Goal: Transaction & Acquisition: Obtain resource

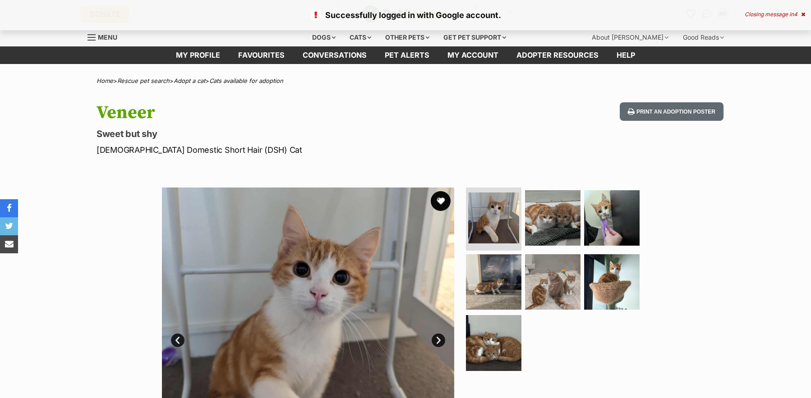
click at [438, 199] on button "favourite" at bounding box center [441, 201] width 20 height 20
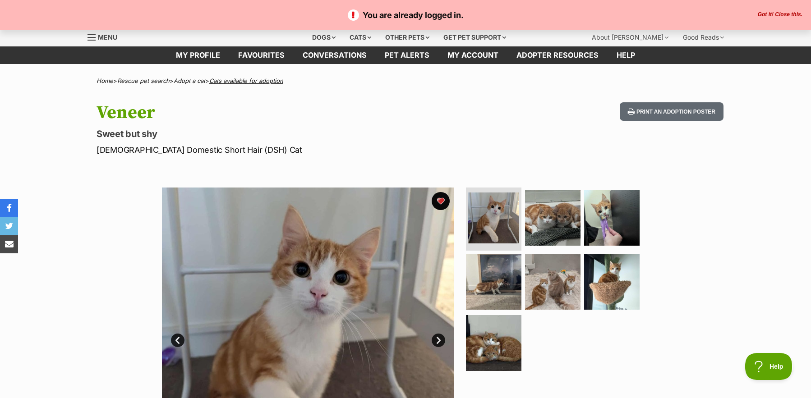
click at [237, 79] on link "Cats available for adoption" at bounding box center [246, 80] width 74 height 7
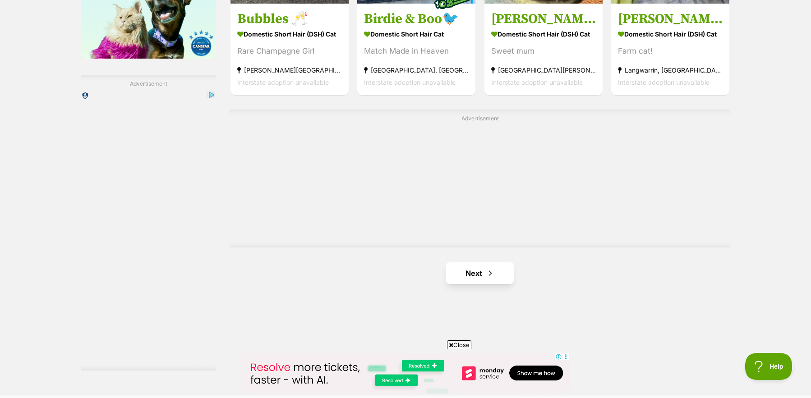
click at [472, 271] on link "Next" at bounding box center [480, 274] width 68 height 22
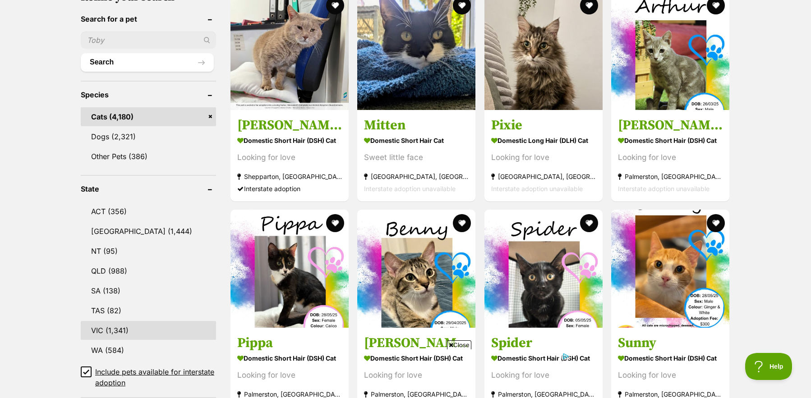
click at [108, 321] on link "VIC (1,341)" at bounding box center [148, 330] width 135 height 19
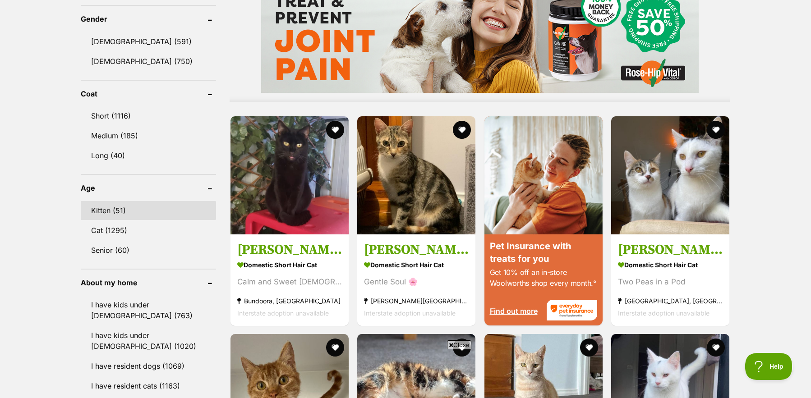
click at [111, 203] on link "Kitten (51)" at bounding box center [148, 210] width 135 height 19
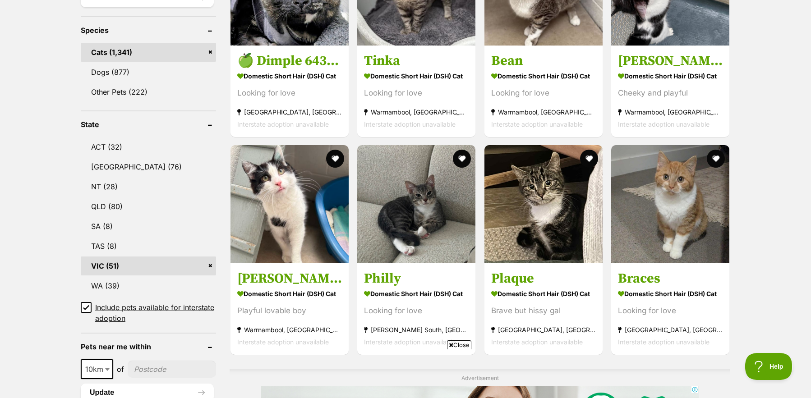
click at [459, 346] on span "Close" at bounding box center [459, 345] width 24 height 9
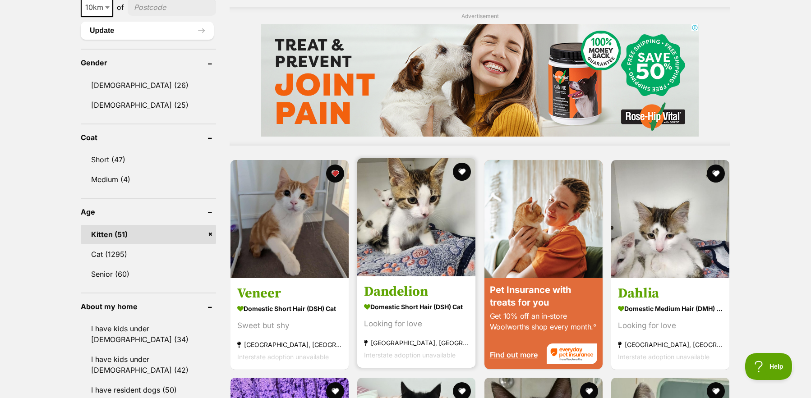
click at [413, 225] on img at bounding box center [416, 217] width 118 height 118
click at [463, 166] on button "favourite" at bounding box center [462, 172] width 20 height 20
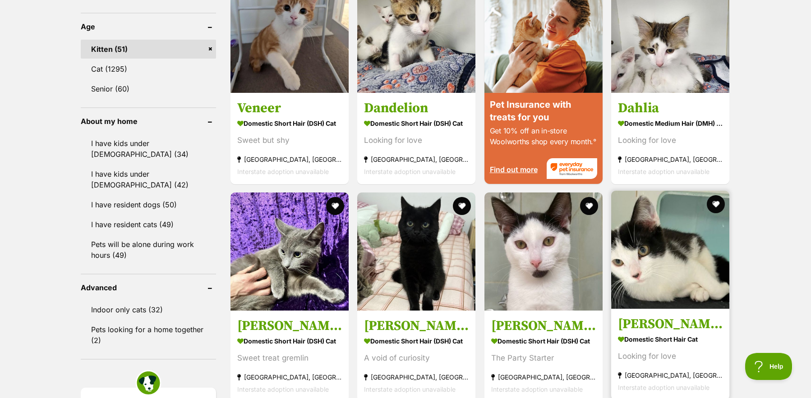
scroll to position [969, 0]
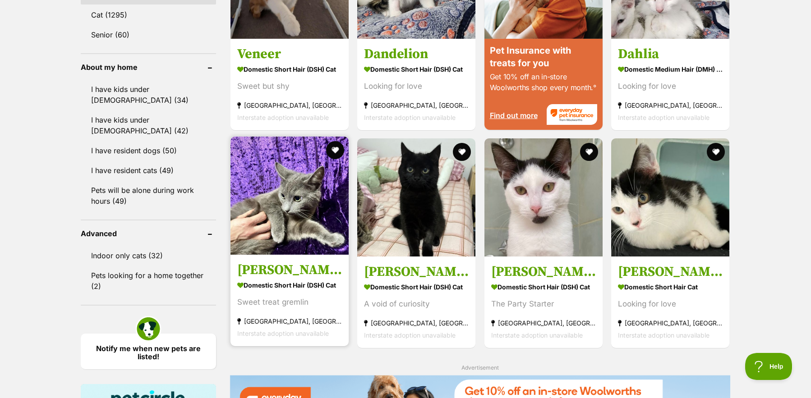
click at [292, 213] on img at bounding box center [289, 196] width 118 height 118
click at [336, 146] on button "favourite" at bounding box center [335, 150] width 20 height 20
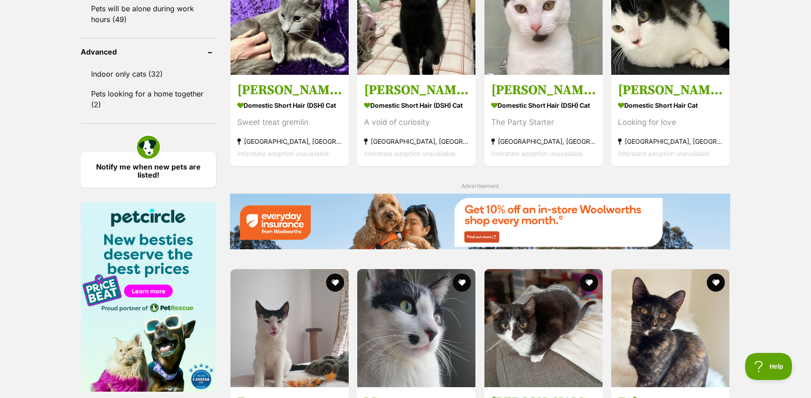
scroll to position [1319, 0]
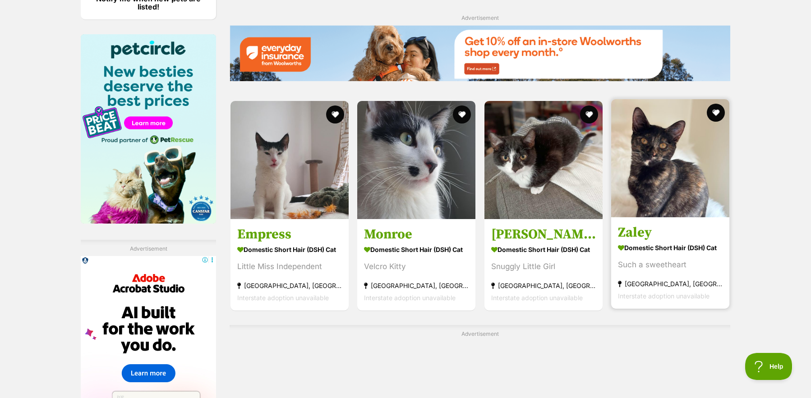
click at [681, 156] on img at bounding box center [670, 158] width 118 height 118
click at [711, 108] on button "favourite" at bounding box center [716, 113] width 20 height 20
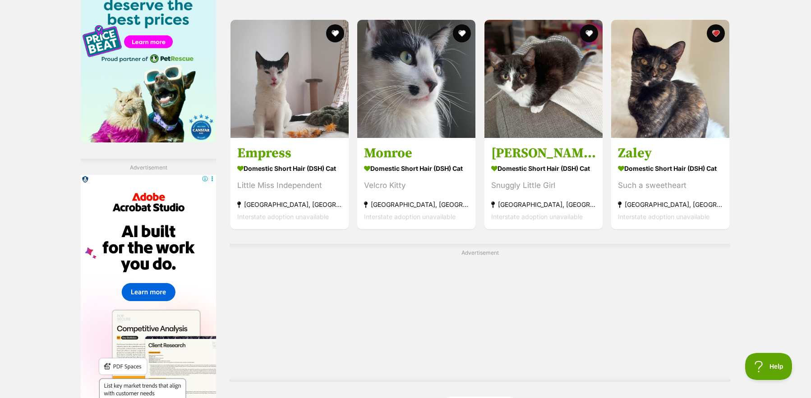
scroll to position [1584, 0]
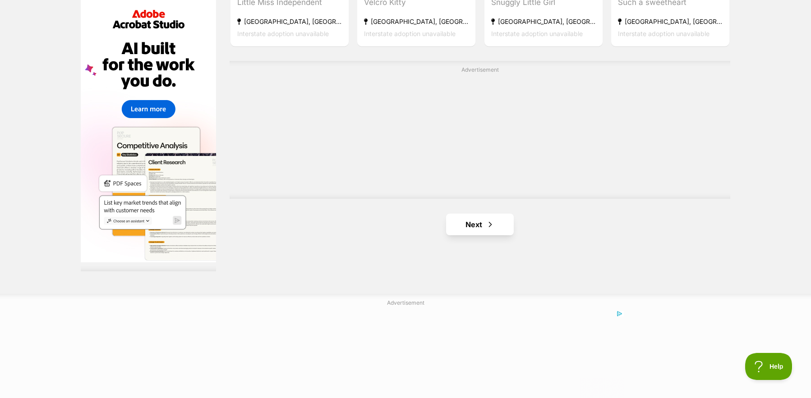
click at [495, 220] on link "Next" at bounding box center [480, 225] width 68 height 22
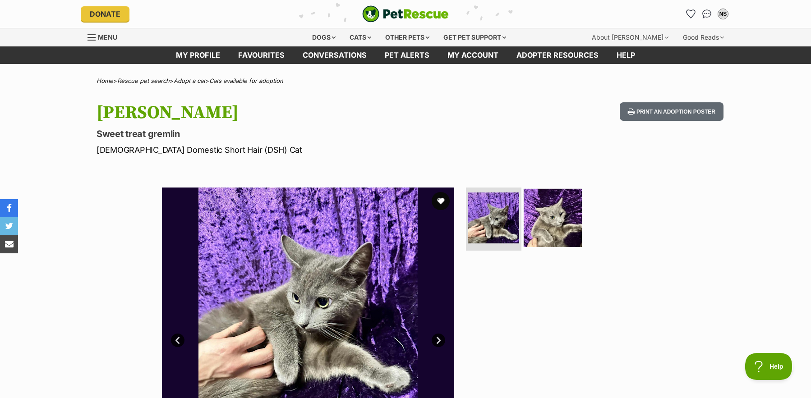
click at [569, 219] on img at bounding box center [553, 218] width 58 height 58
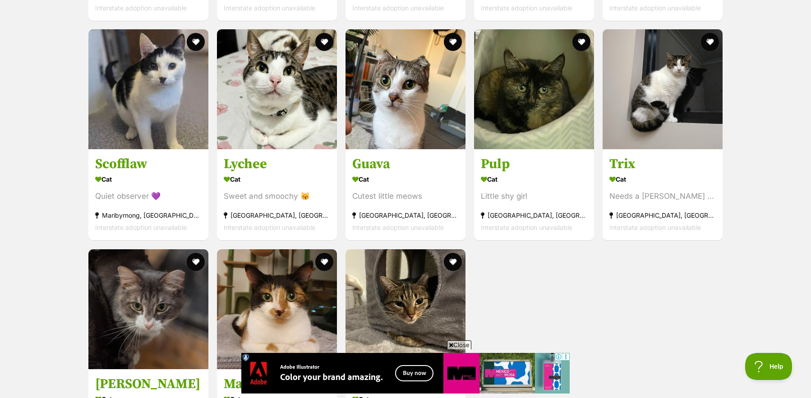
scroll to position [1645, 0]
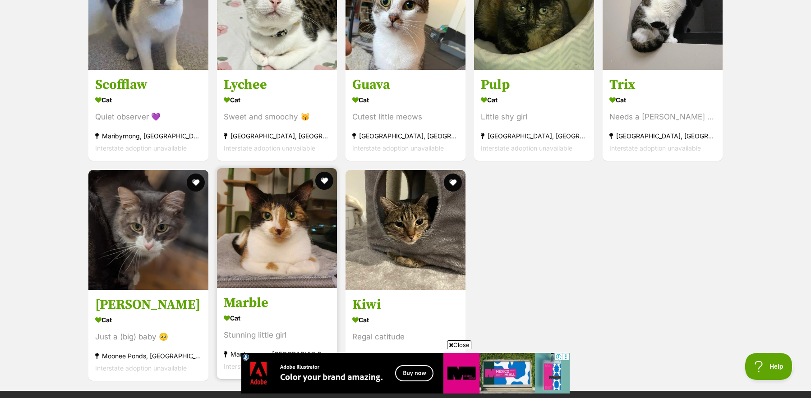
click at [288, 207] on img at bounding box center [277, 228] width 120 height 120
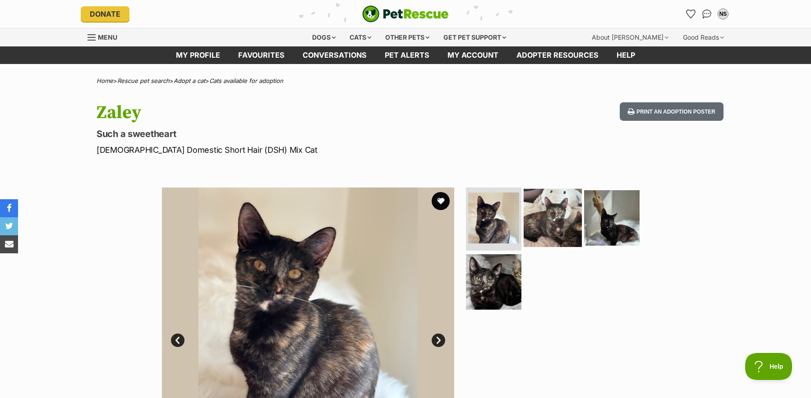
click at [567, 228] on img at bounding box center [553, 218] width 58 height 58
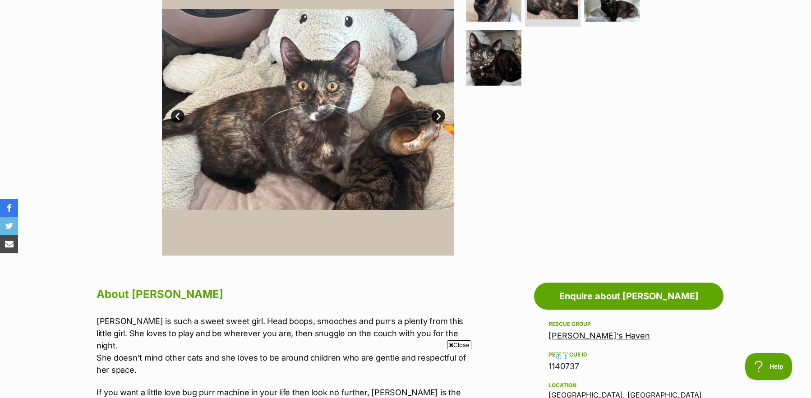
scroll to position [54, 0]
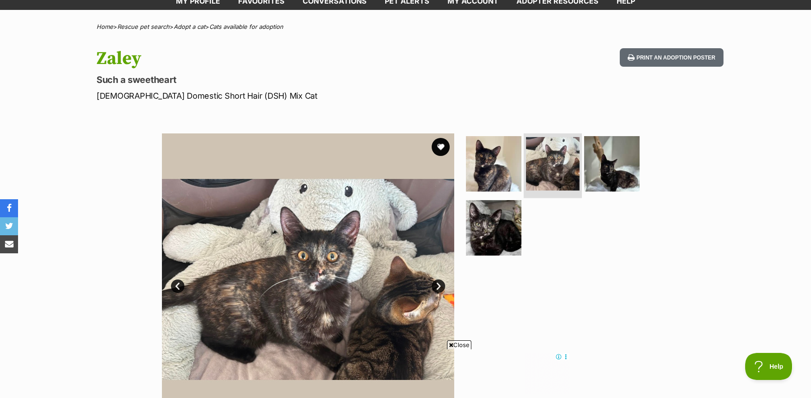
click at [562, 174] on img at bounding box center [553, 164] width 54 height 54
click at [621, 164] on img at bounding box center [612, 164] width 58 height 58
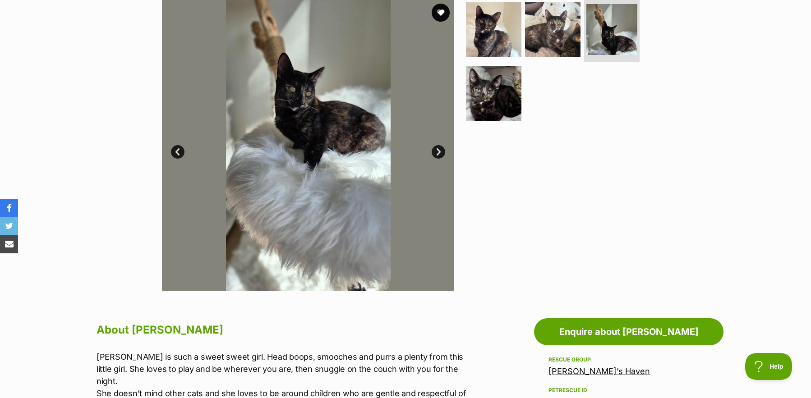
scroll to position [0, 0]
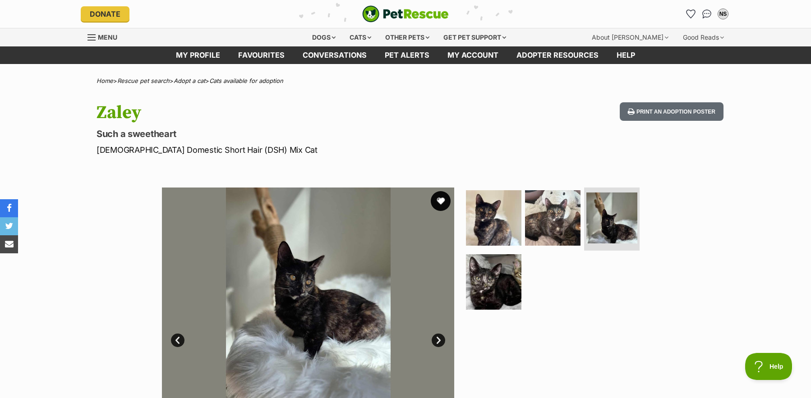
click at [439, 202] on button "favourite" at bounding box center [441, 201] width 20 height 20
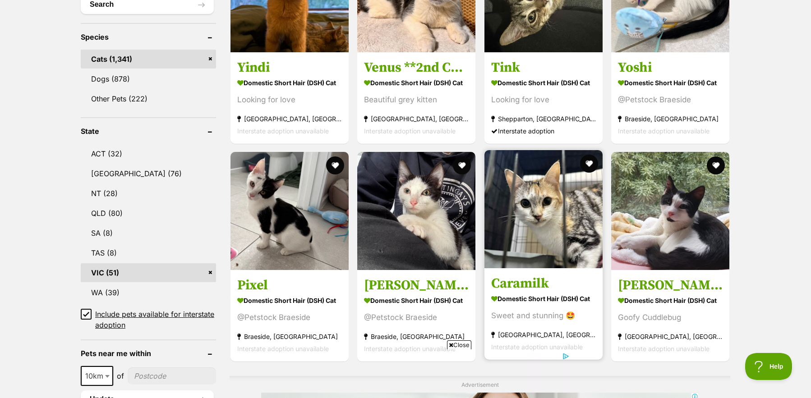
click at [533, 217] on img at bounding box center [543, 209] width 118 height 118
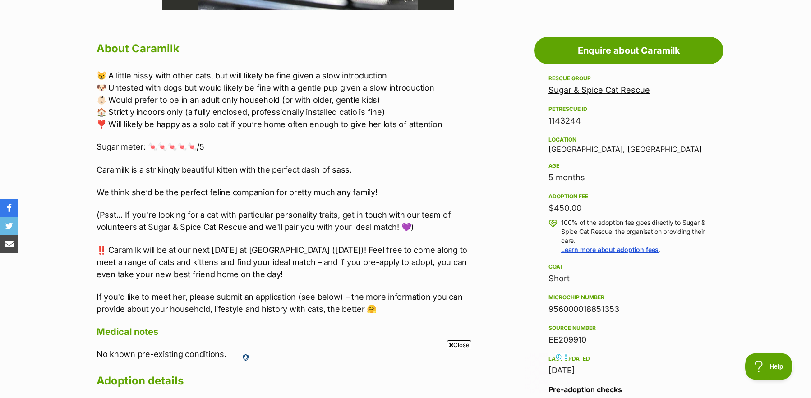
scroll to position [172, 0]
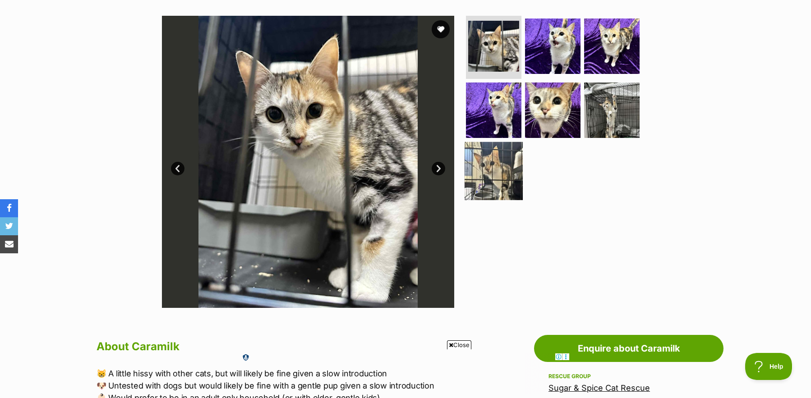
click at [500, 156] on img at bounding box center [494, 171] width 58 height 58
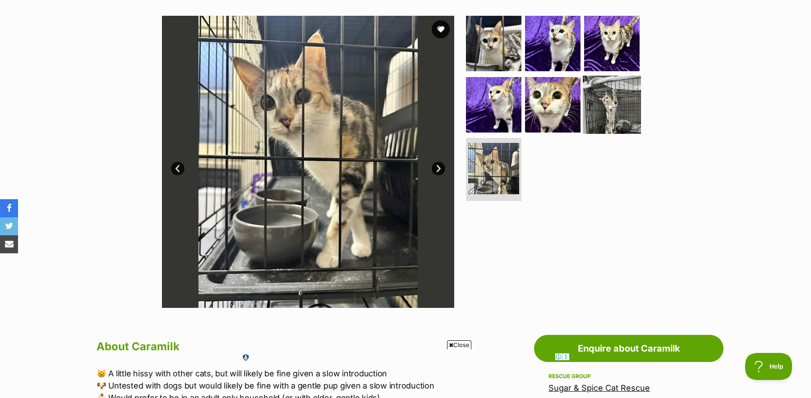
click at [629, 99] on img at bounding box center [612, 104] width 58 height 58
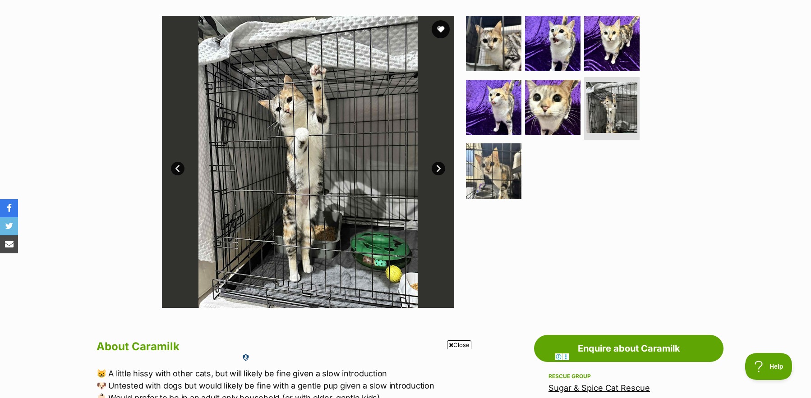
scroll to position [106, 0]
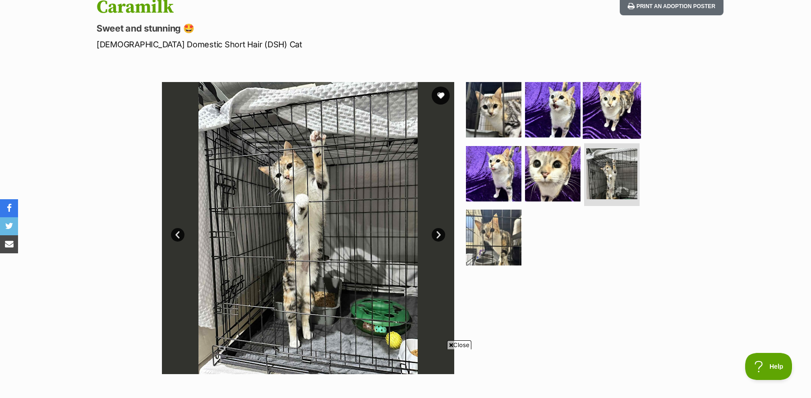
click at [609, 113] on img at bounding box center [612, 110] width 58 height 58
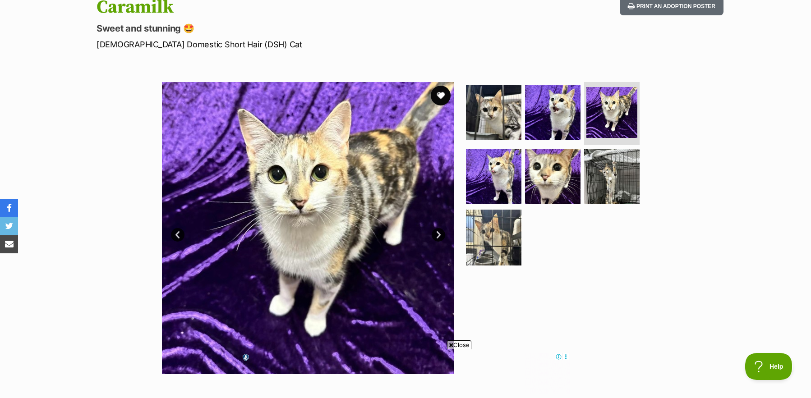
click at [439, 97] on button "favourite" at bounding box center [441, 96] width 20 height 20
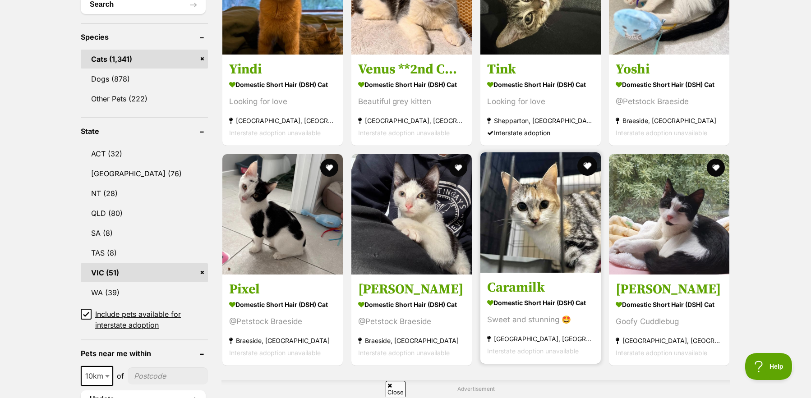
click at [580, 168] on button "favourite" at bounding box center [587, 166] width 20 height 20
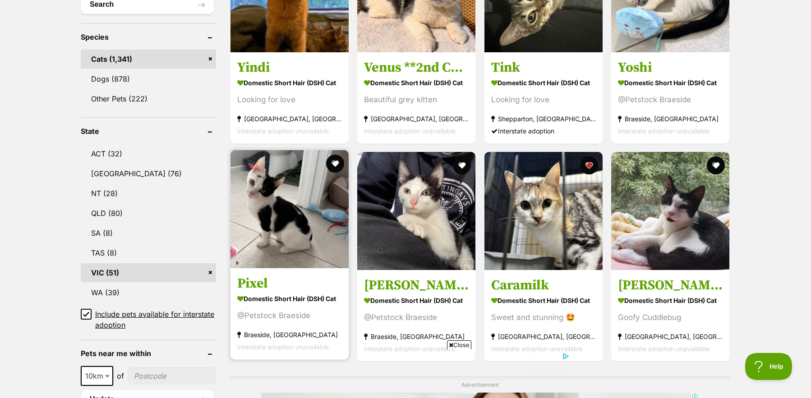
click at [294, 209] on img at bounding box center [289, 209] width 118 height 118
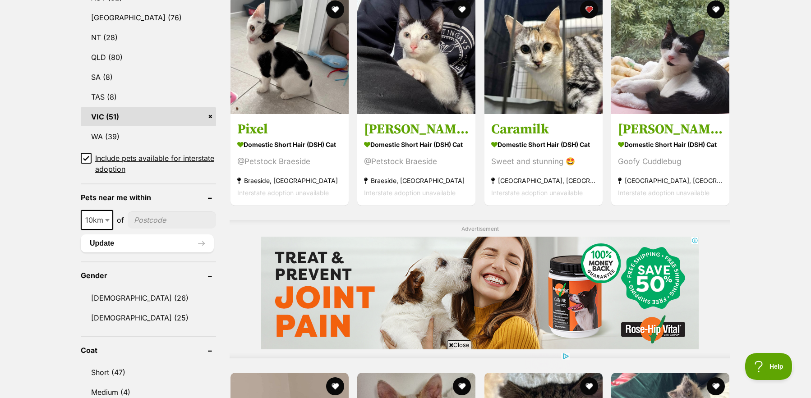
scroll to position [809, 0]
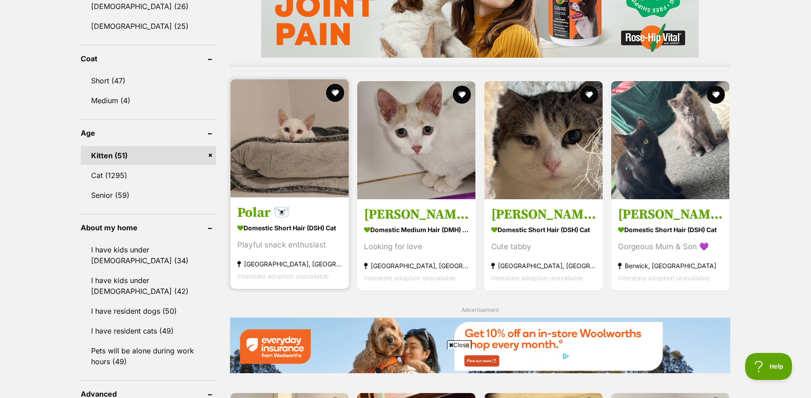
click at [297, 160] on img at bounding box center [289, 138] width 118 height 118
click at [339, 84] on button "favourite" at bounding box center [335, 93] width 20 height 20
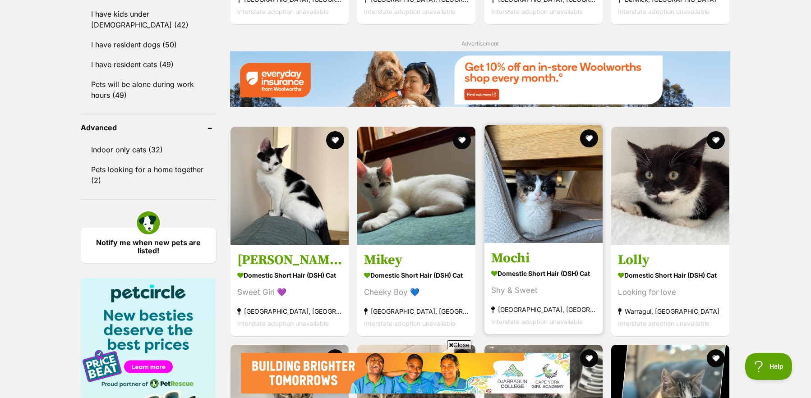
scroll to position [1154, 0]
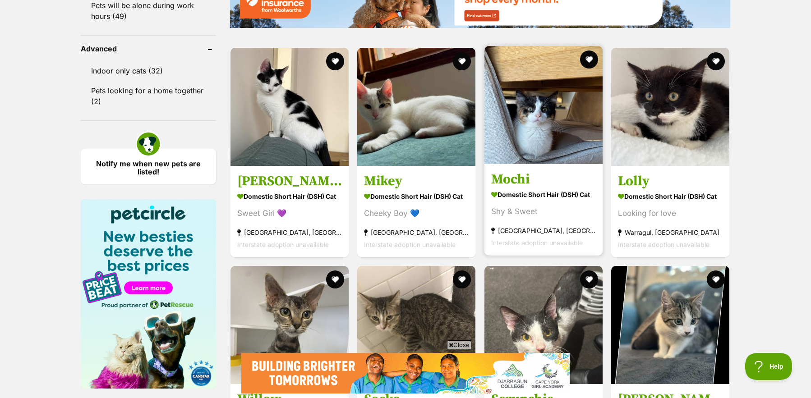
click at [578, 140] on img at bounding box center [543, 105] width 118 height 118
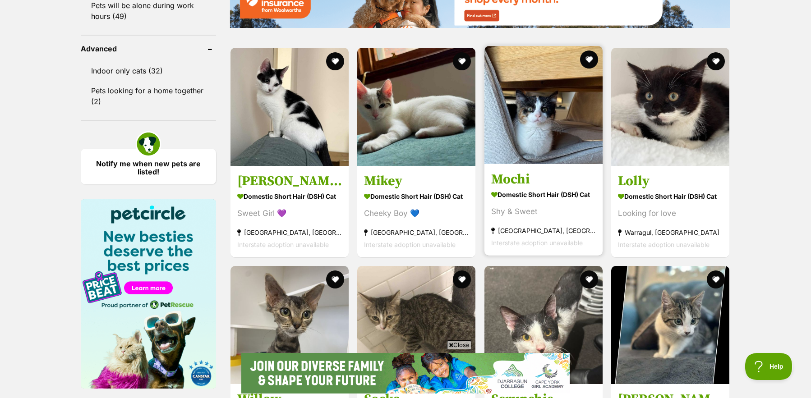
scroll to position [0, 0]
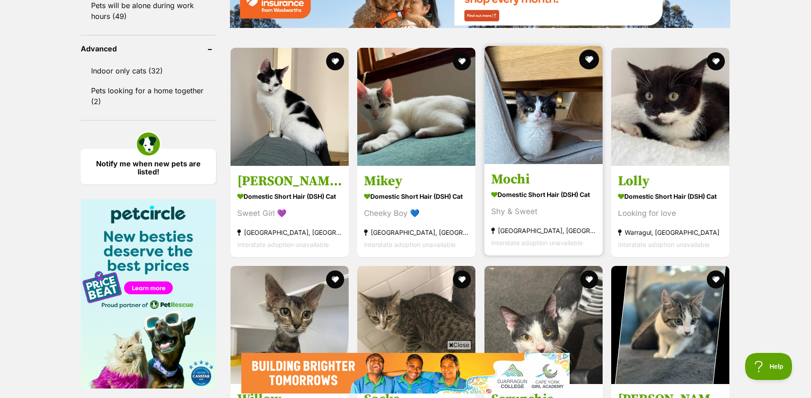
click at [583, 56] on button "favourite" at bounding box center [589, 60] width 20 height 20
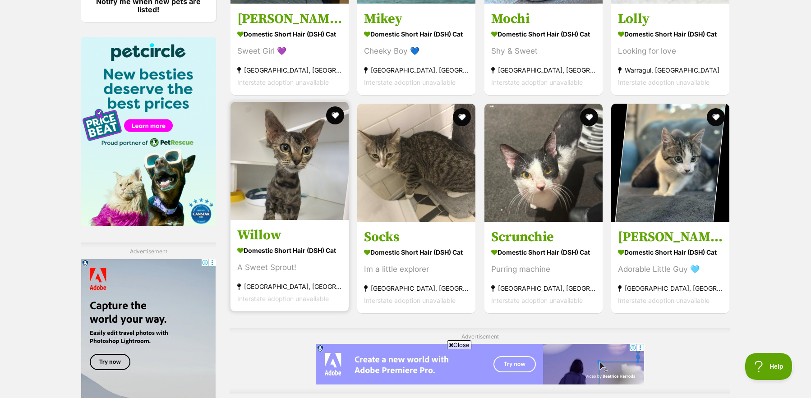
click at [295, 176] on img at bounding box center [289, 161] width 118 height 118
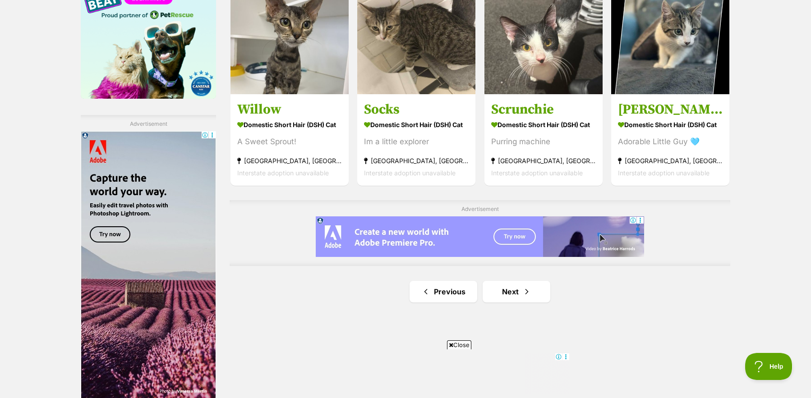
scroll to position [1513, 0]
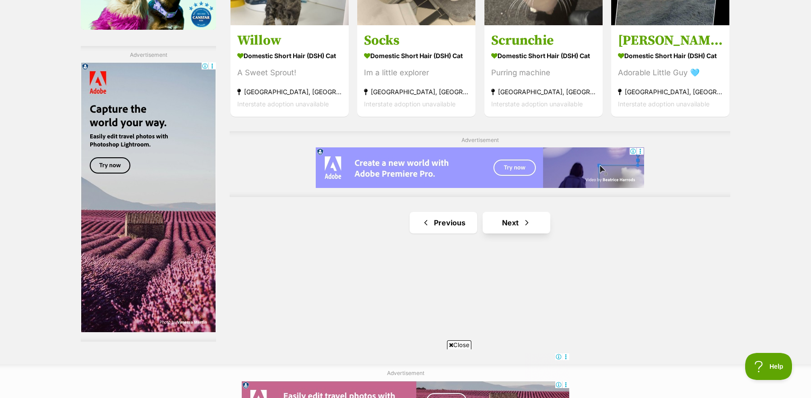
click at [535, 217] on link "Next" at bounding box center [517, 223] width 68 height 22
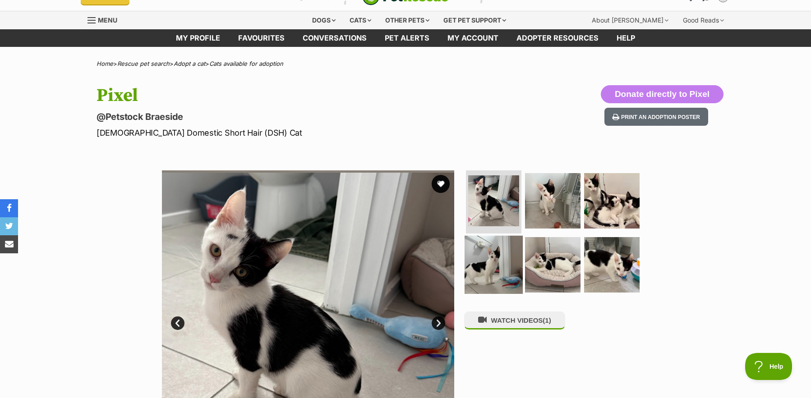
click at [475, 274] on img at bounding box center [494, 264] width 58 height 58
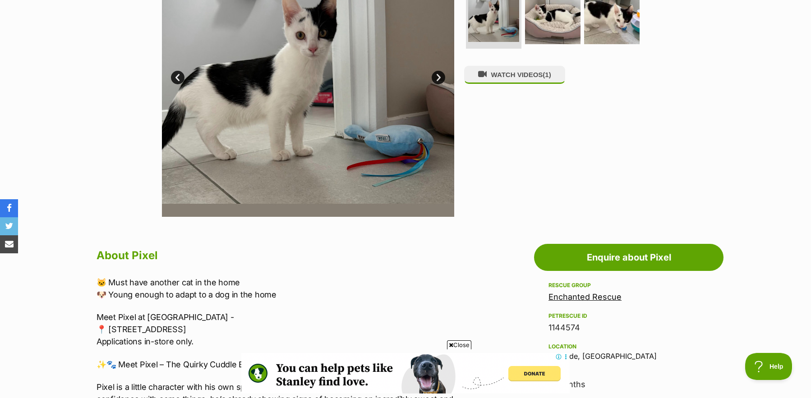
scroll to position [442, 0]
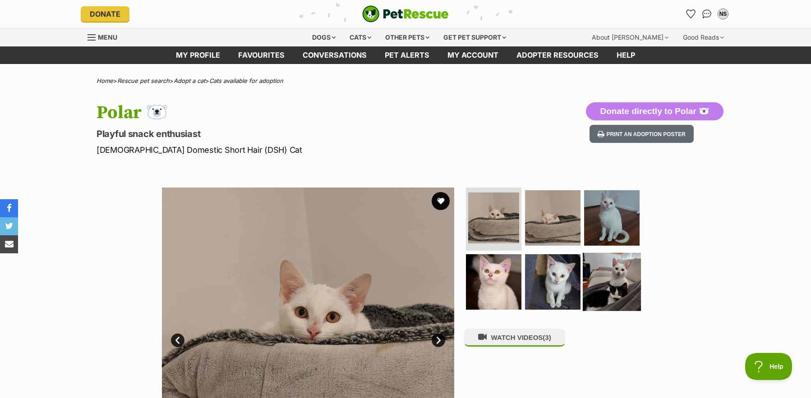
click at [613, 265] on img at bounding box center [612, 282] width 58 height 58
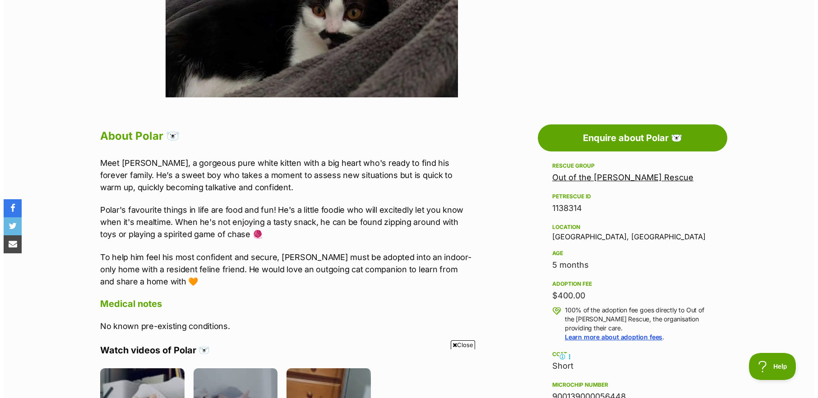
scroll to position [555, 0]
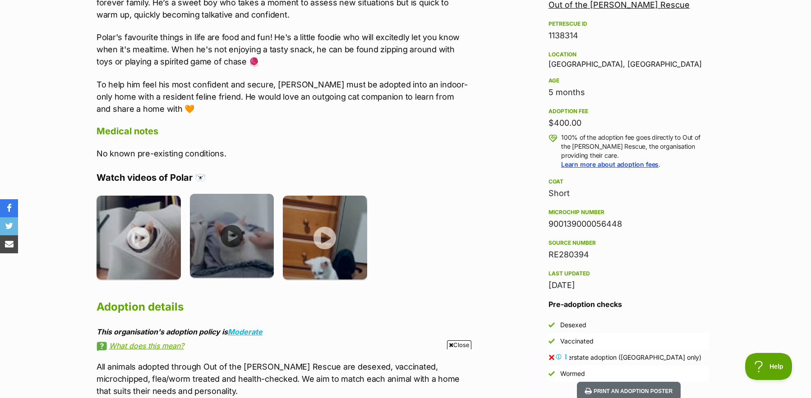
click at [228, 240] on img at bounding box center [232, 236] width 84 height 84
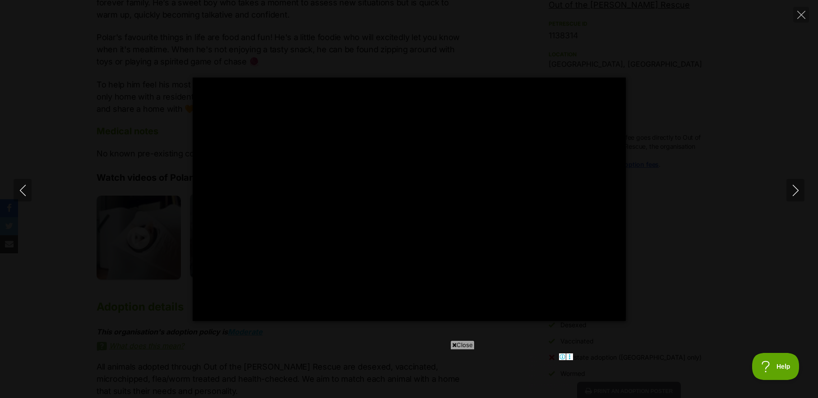
scroll to position [0, 0]
click at [788, 189] on button "Next" at bounding box center [795, 190] width 18 height 23
type input "56.98"
type input "50.79"
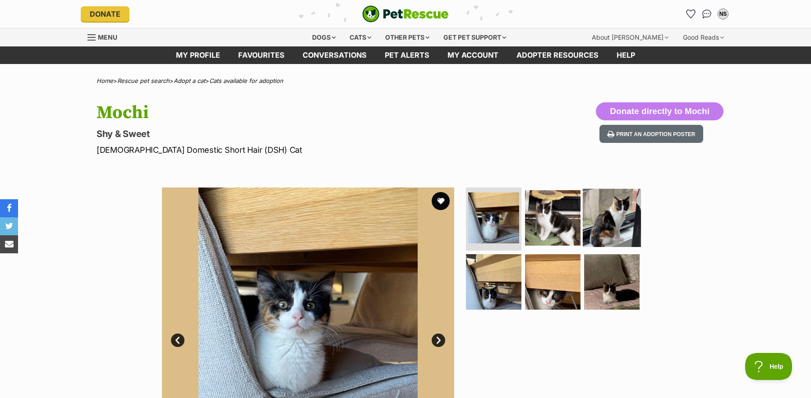
click at [619, 228] on img at bounding box center [612, 218] width 58 height 58
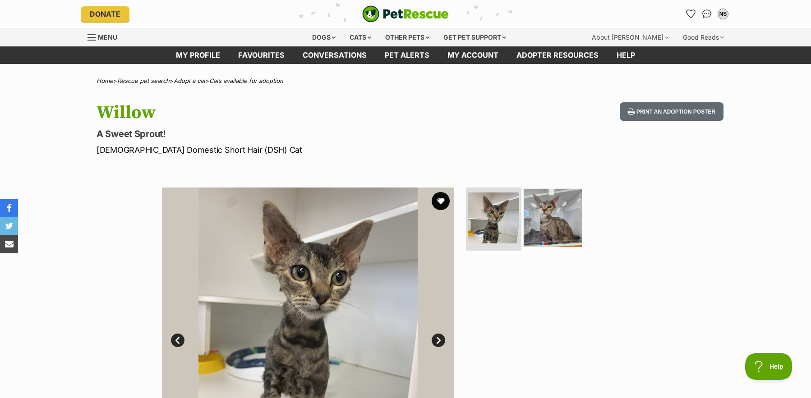
click at [543, 216] on img at bounding box center [553, 218] width 58 height 58
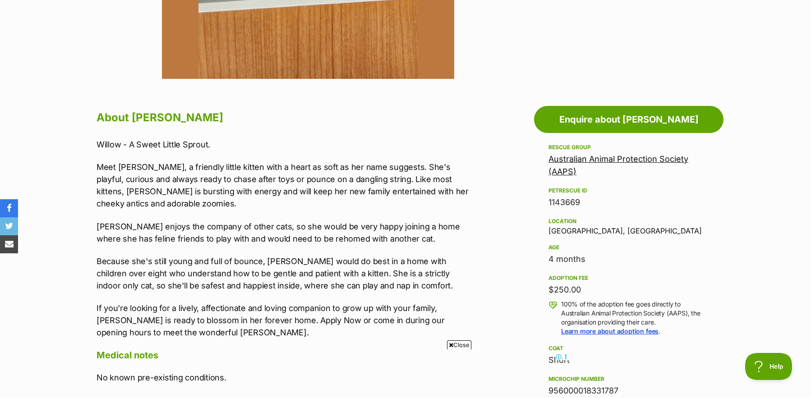
scroll to position [426, 0]
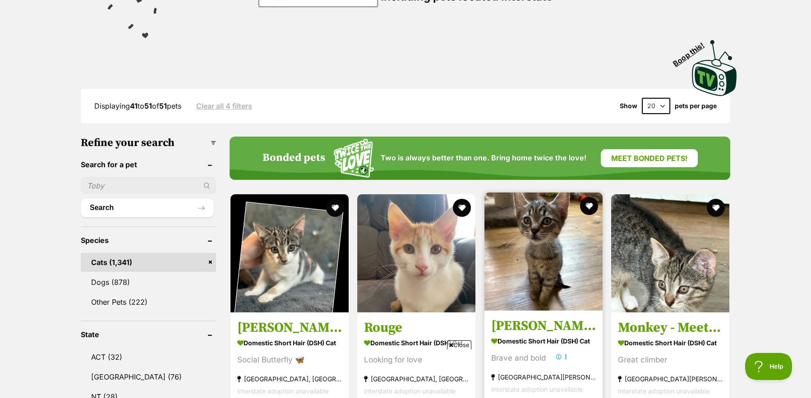
scroll to position [232, 0]
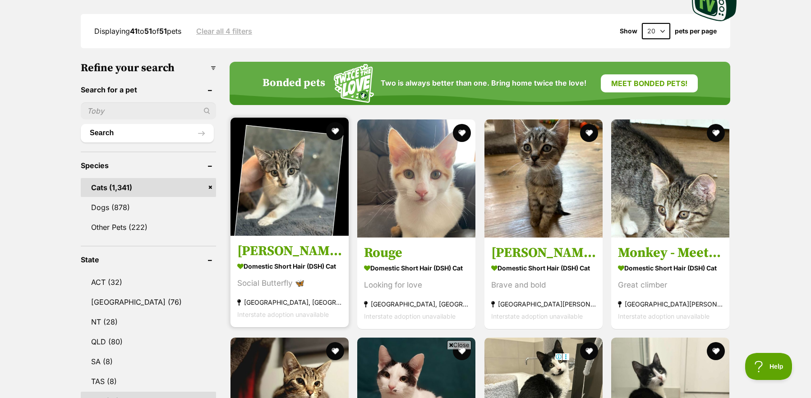
click at [301, 191] on img at bounding box center [289, 177] width 118 height 118
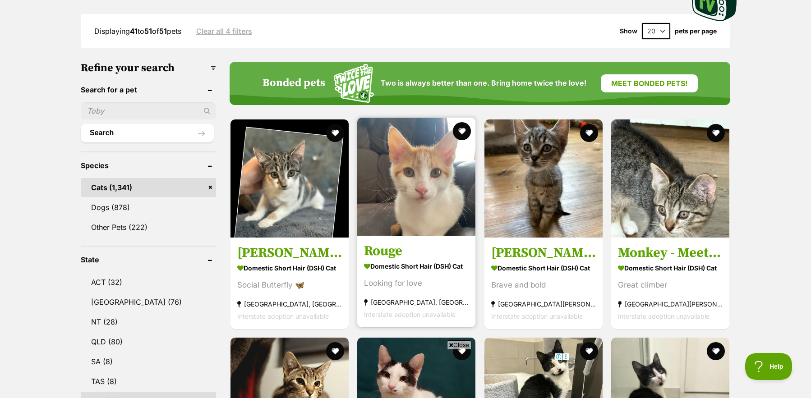
click at [419, 161] on img at bounding box center [416, 177] width 118 height 118
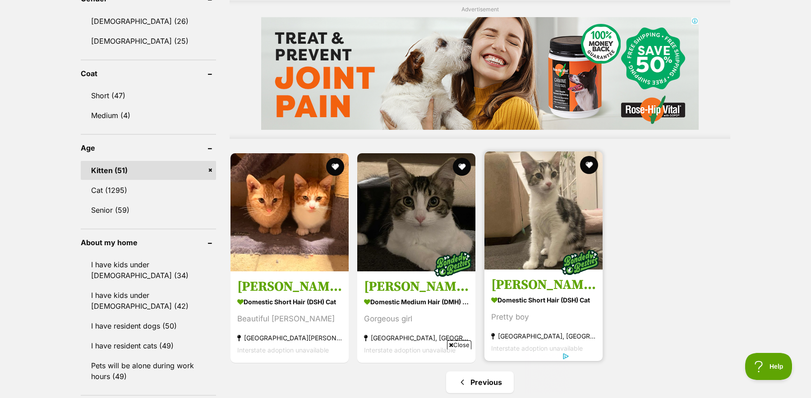
click at [573, 215] on img at bounding box center [543, 211] width 118 height 118
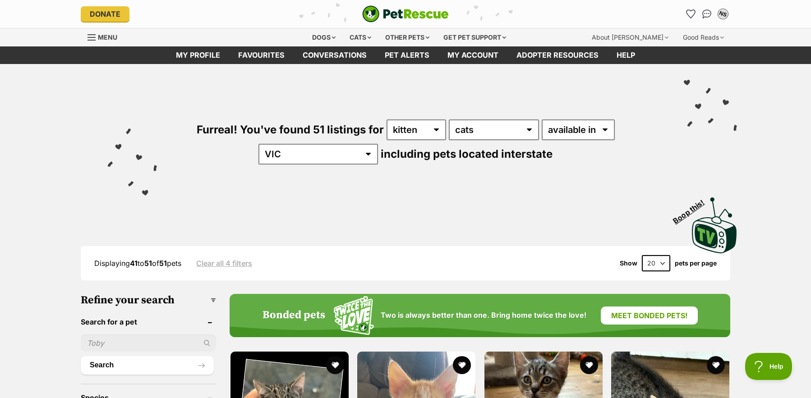
click at [724, 18] on div "NS" at bounding box center [723, 14] width 12 height 12
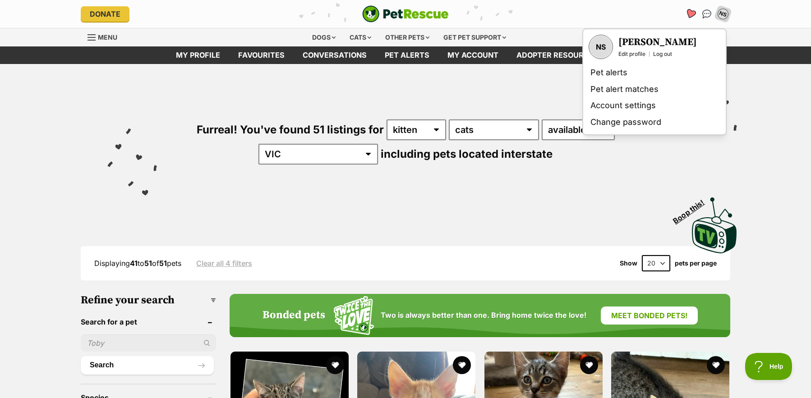
click at [693, 15] on icon "Favourites" at bounding box center [690, 14] width 11 height 10
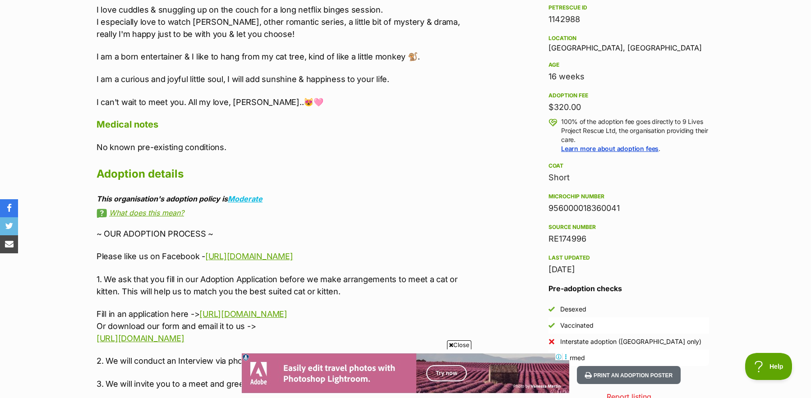
scroll to position [777, 0]
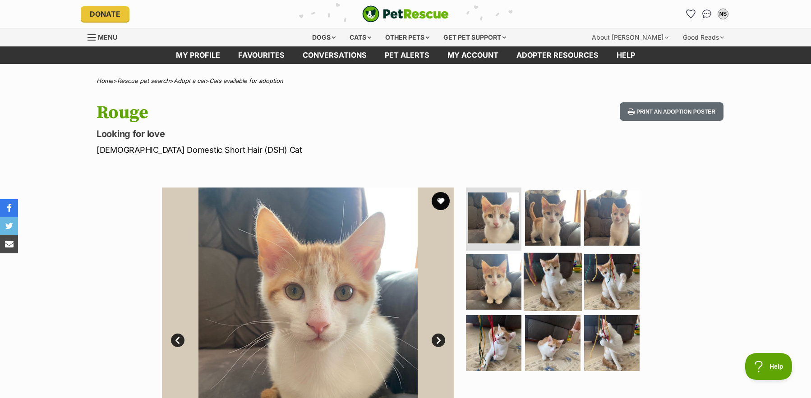
click at [549, 275] on img at bounding box center [553, 282] width 58 height 58
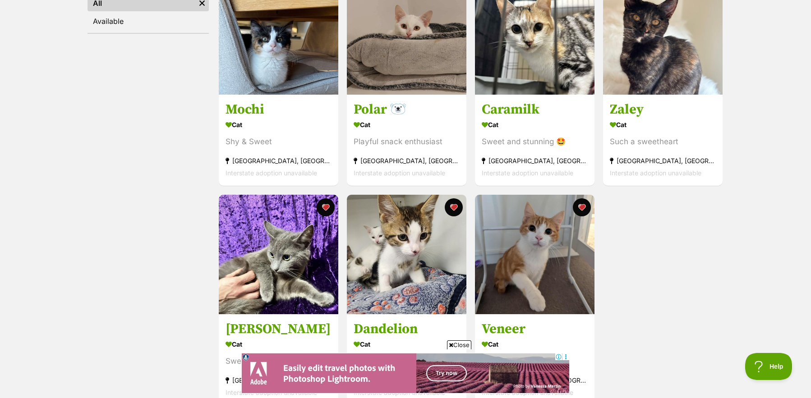
scroll to position [272, 0]
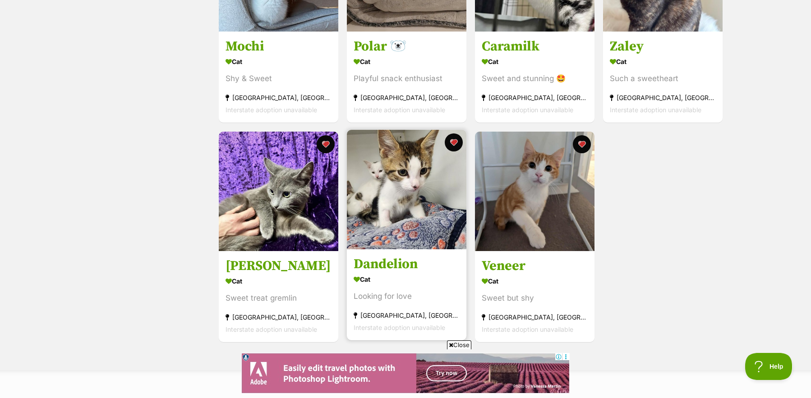
click at [431, 208] on img at bounding box center [407, 190] width 120 height 120
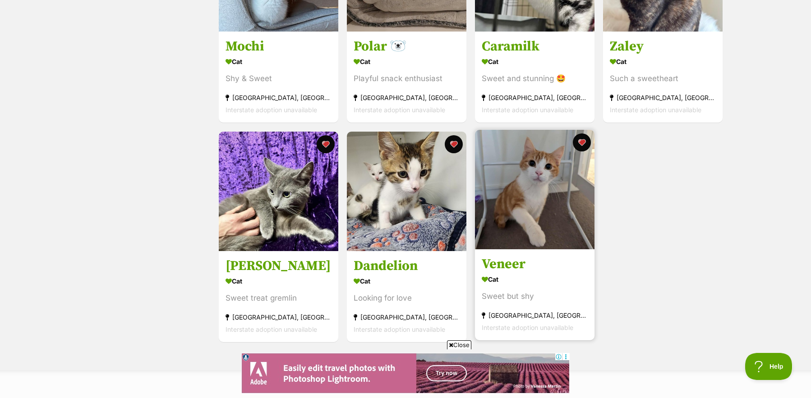
click at [561, 207] on img at bounding box center [535, 190] width 120 height 120
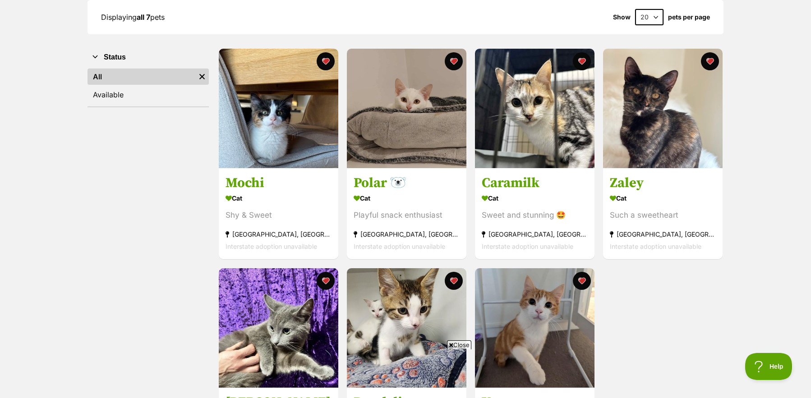
scroll to position [0, 0]
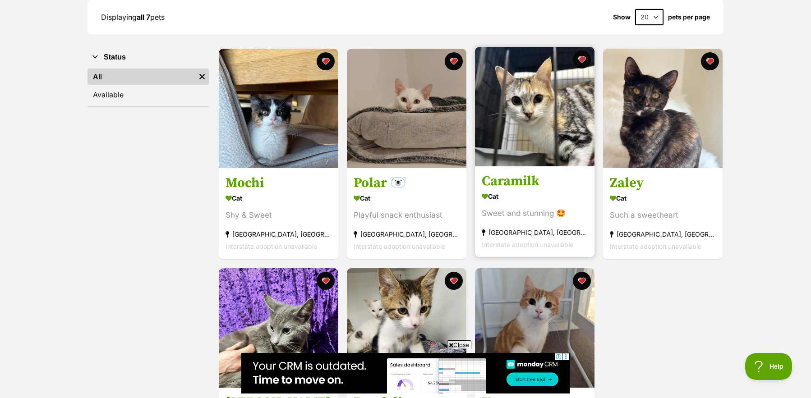
click at [560, 126] on img at bounding box center [535, 107] width 120 height 120
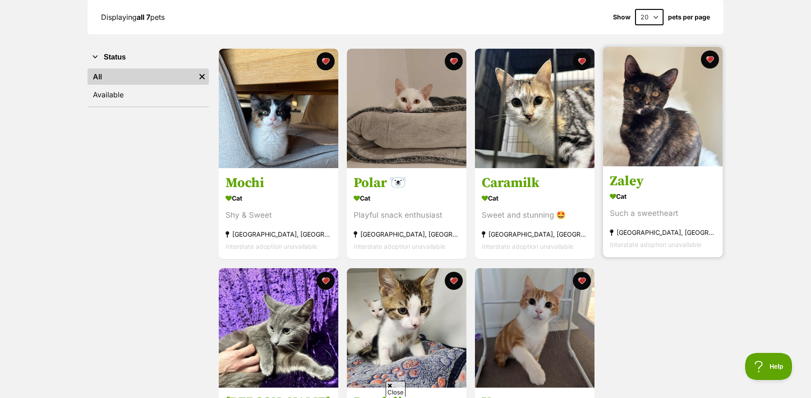
click at [701, 151] on img at bounding box center [663, 107] width 120 height 120
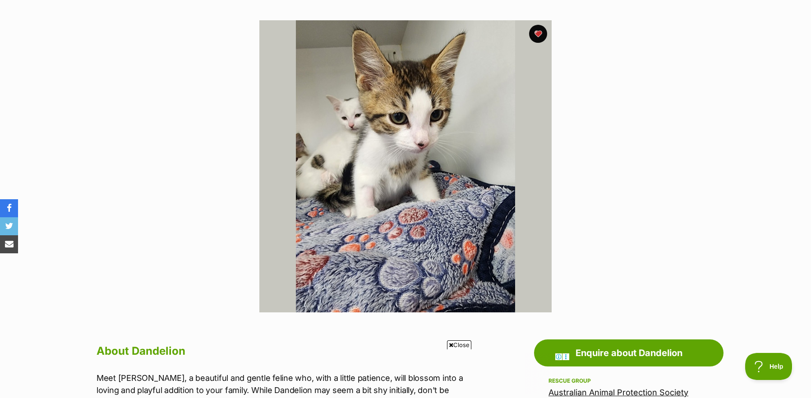
scroll to position [120, 0]
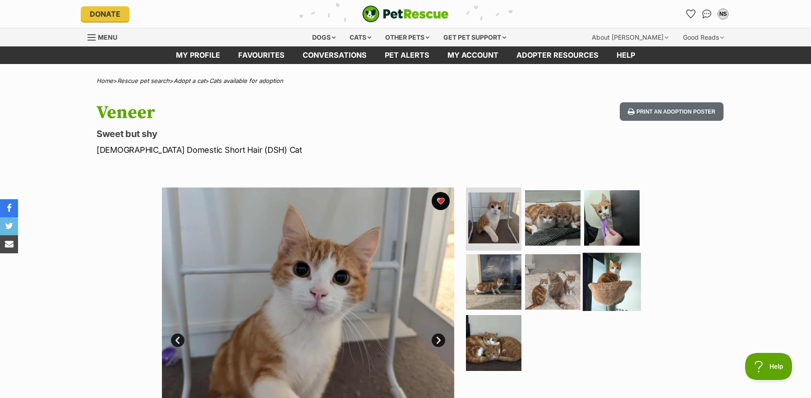
click at [620, 282] on img at bounding box center [612, 282] width 58 height 58
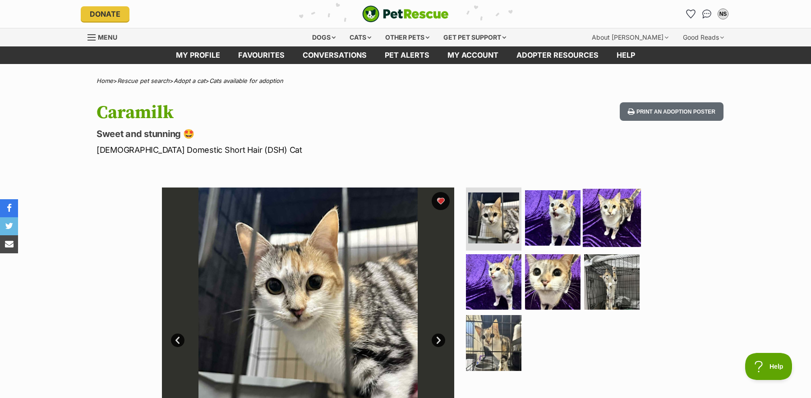
click at [598, 217] on img at bounding box center [612, 218] width 58 height 58
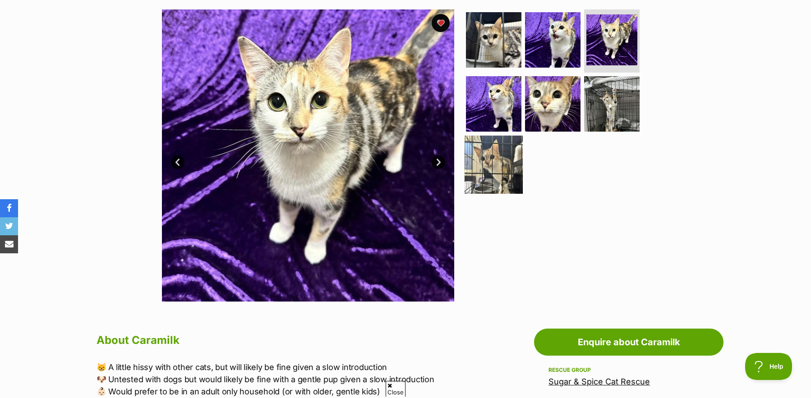
click at [497, 175] on img at bounding box center [494, 165] width 58 height 58
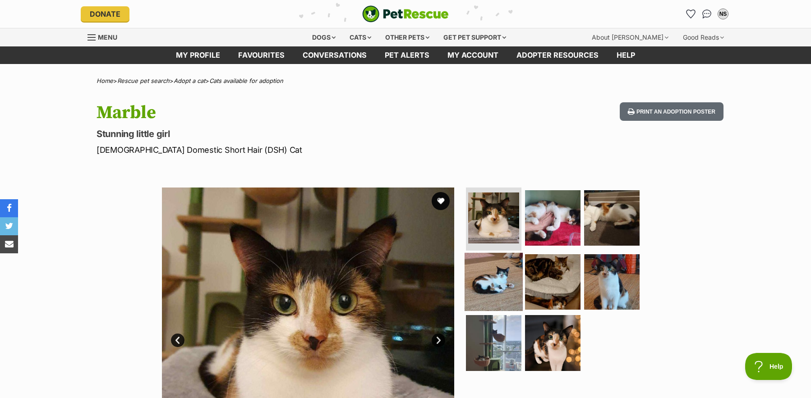
click at [479, 271] on img at bounding box center [494, 282] width 58 height 58
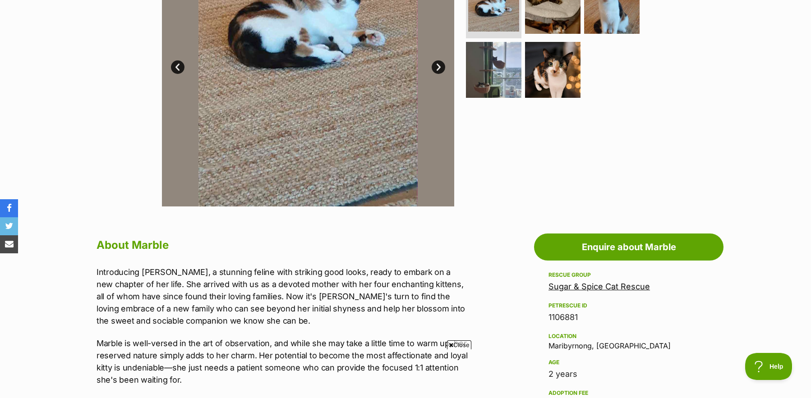
scroll to position [353, 0]
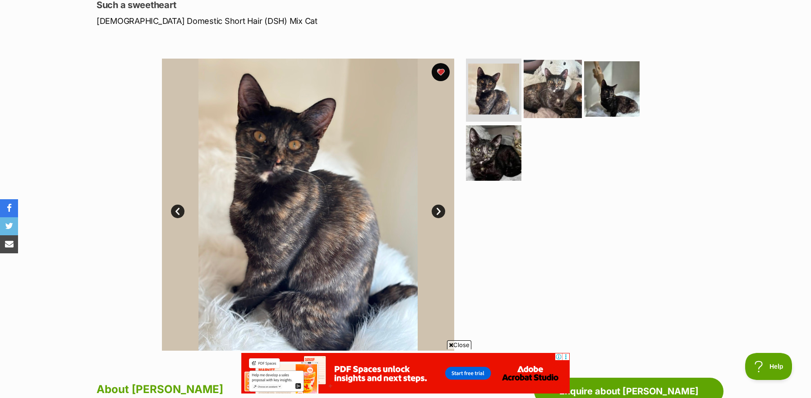
click at [543, 92] on img at bounding box center [553, 89] width 58 height 58
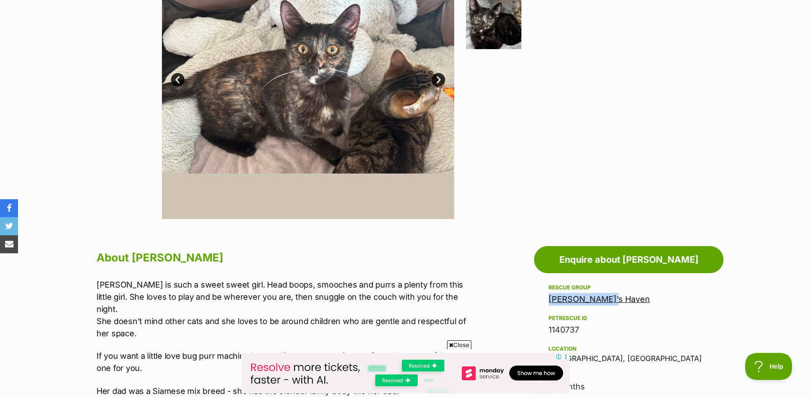
scroll to position [446, 0]
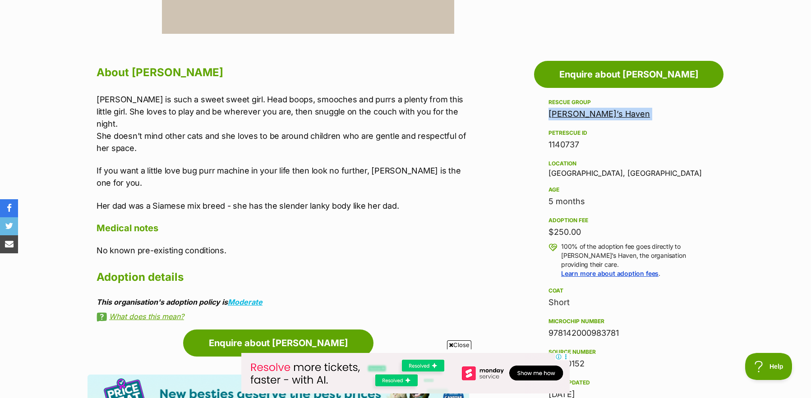
drag, startPoint x: 618, startPoint y: 113, endPoint x: 550, endPoint y: 113, distance: 67.2
click at [550, 113] on div "[PERSON_NAME]’s Haven" at bounding box center [628, 114] width 161 height 13
click at [621, 120] on div "Rescue group Hannah’s Haven PetRescue ID 1140737 Location Cheltenham, VIC Age 5…" at bounding box center [628, 249] width 161 height 304
drag, startPoint x: 614, startPoint y: 113, endPoint x: 551, endPoint y: 111, distance: 62.7
click at [551, 111] on div "Hannah’s Haven" at bounding box center [628, 114] width 161 height 13
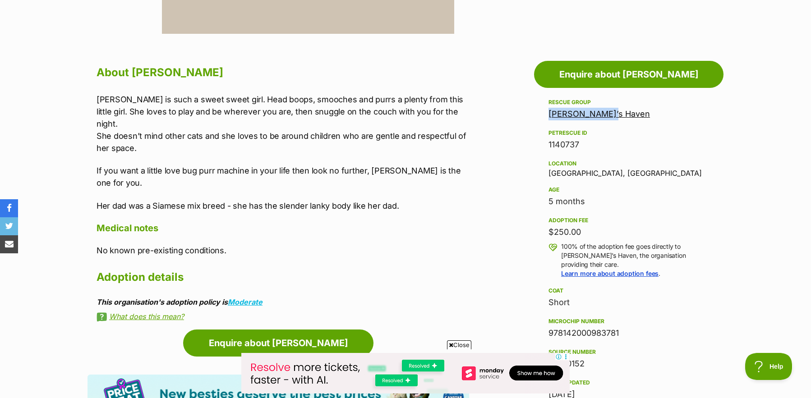
copy link "Hannah’s Haven"
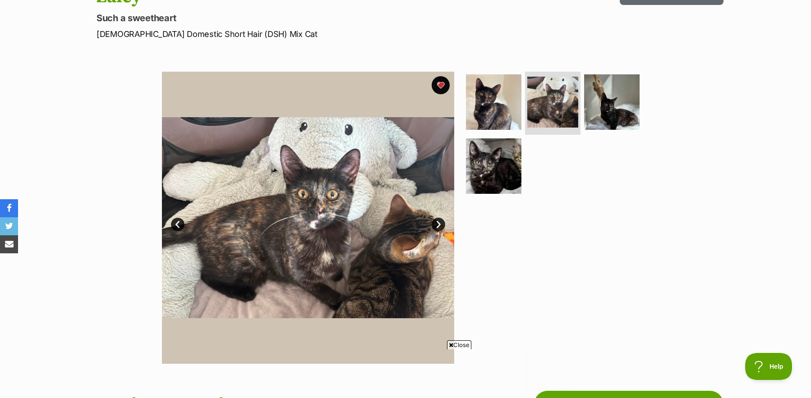
scroll to position [0, 0]
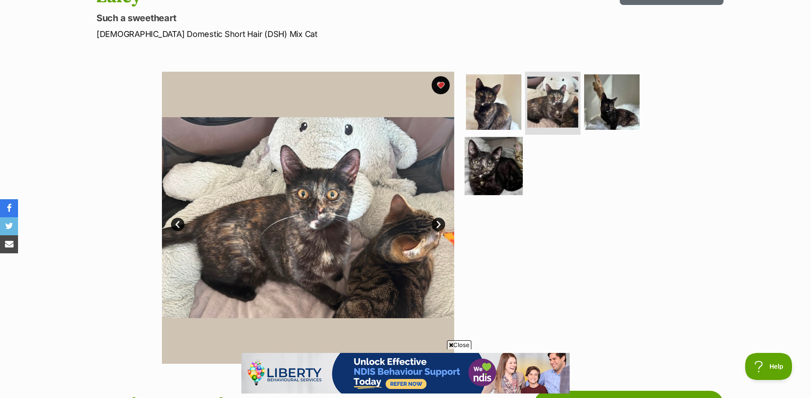
click at [497, 167] on img at bounding box center [494, 166] width 58 height 58
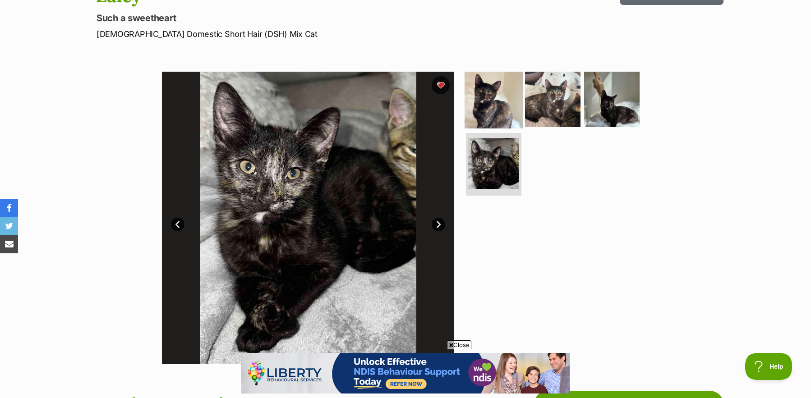
click at [507, 98] on img at bounding box center [494, 99] width 58 height 58
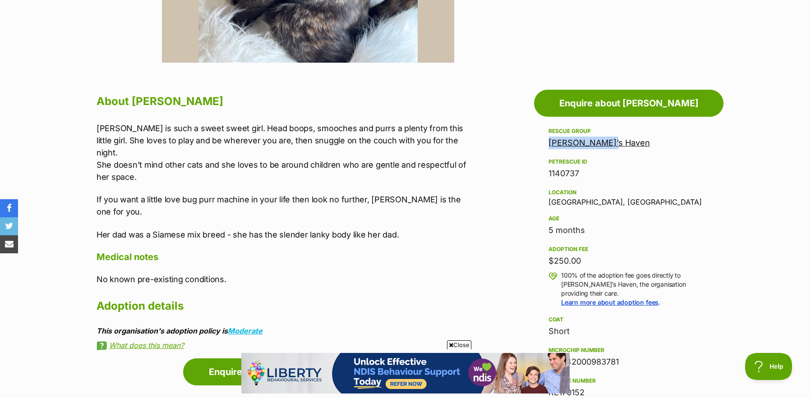
click at [459, 345] on span "Close" at bounding box center [459, 345] width 24 height 9
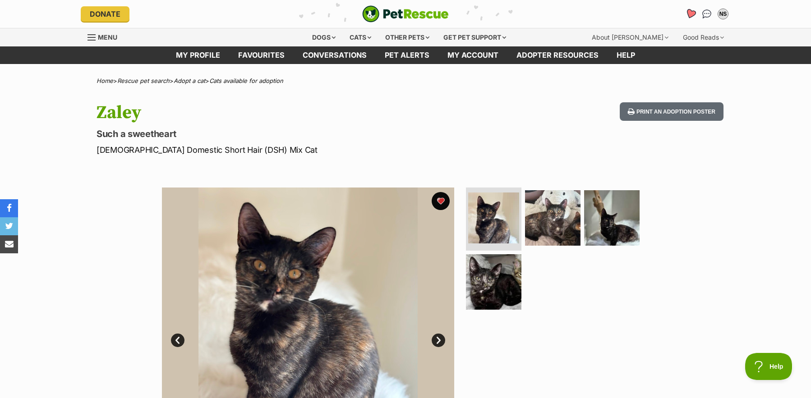
click at [688, 10] on icon "Favourites" at bounding box center [690, 14] width 11 height 10
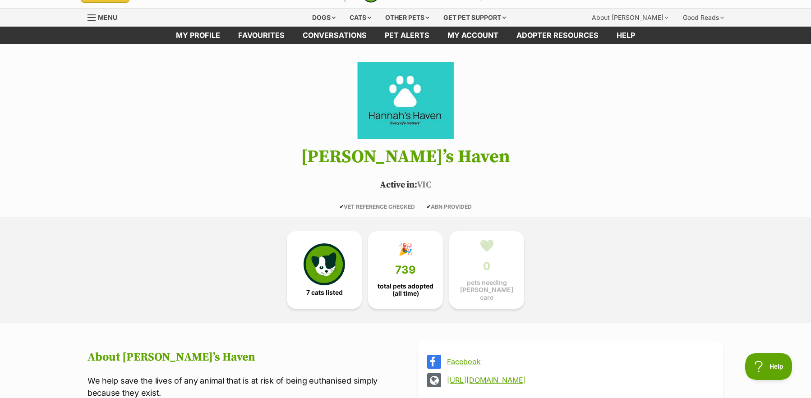
scroll to position [180, 0]
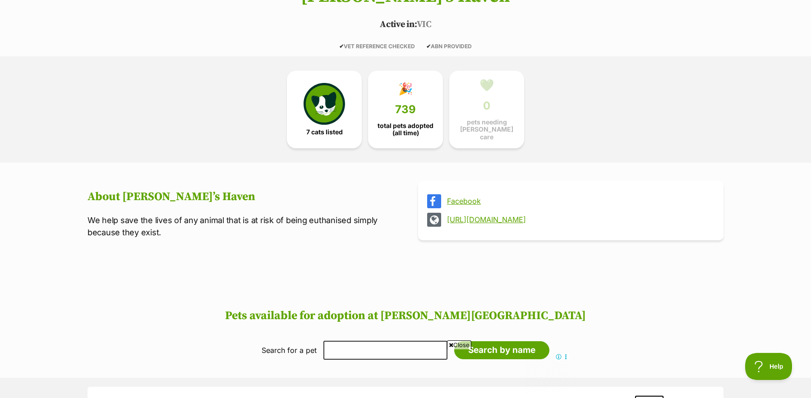
click at [514, 216] on link "[URL][DOMAIN_NAME]" at bounding box center [579, 220] width 264 height 8
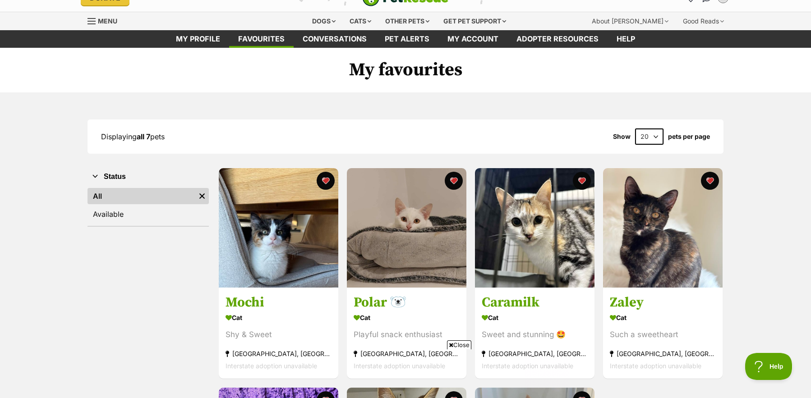
scroll to position [66, 0]
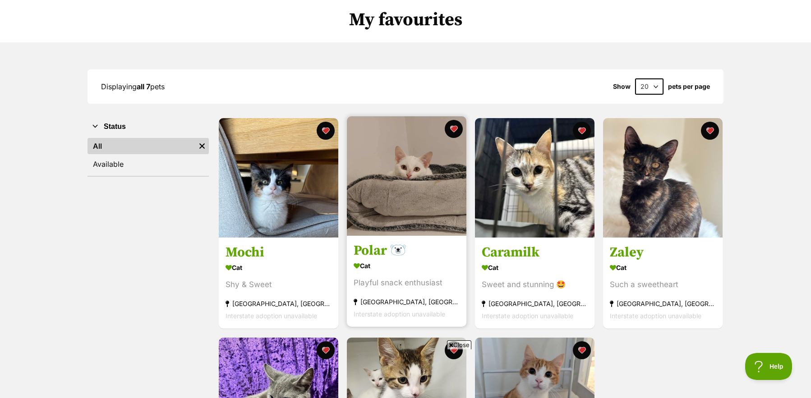
click at [427, 189] on img at bounding box center [407, 176] width 120 height 120
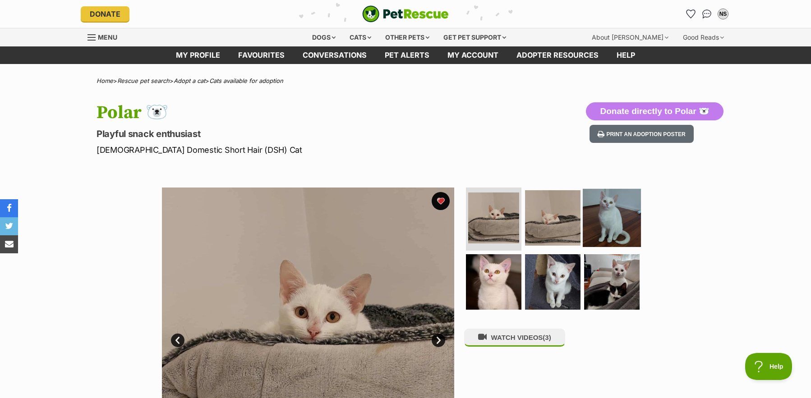
click at [627, 214] on img at bounding box center [612, 218] width 58 height 58
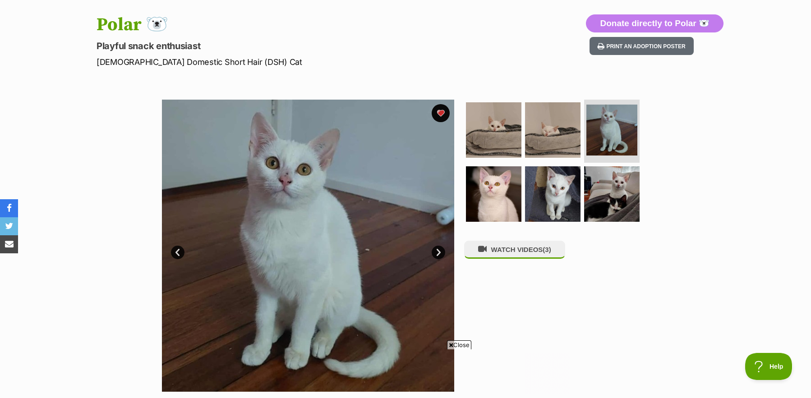
scroll to position [12, 0]
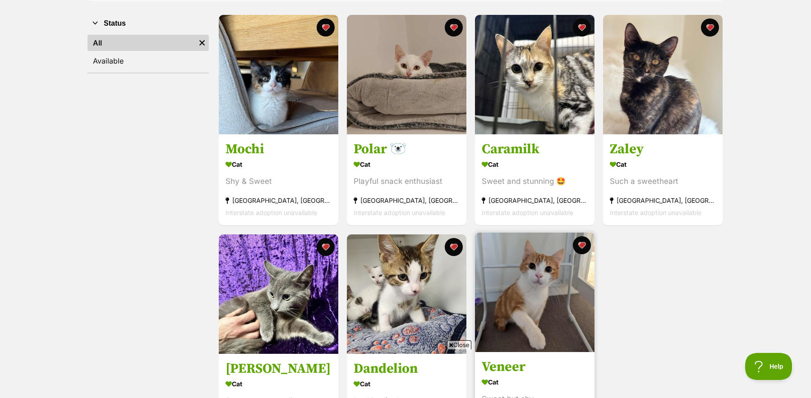
click at [556, 300] on img at bounding box center [535, 293] width 120 height 120
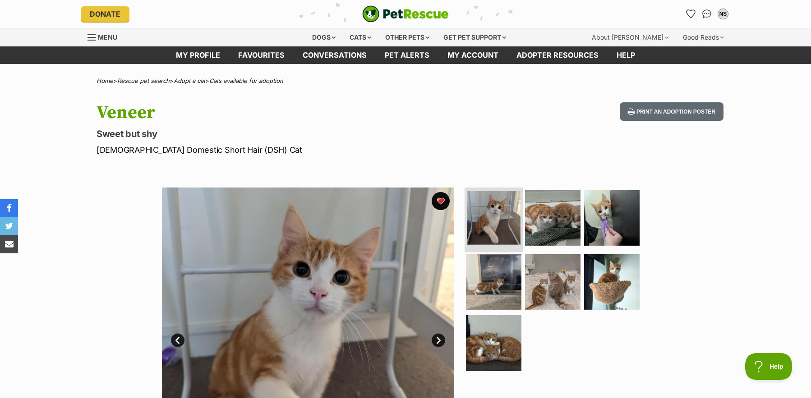
click at [496, 215] on img at bounding box center [494, 218] width 54 height 54
click at [498, 292] on img at bounding box center [494, 282] width 58 height 58
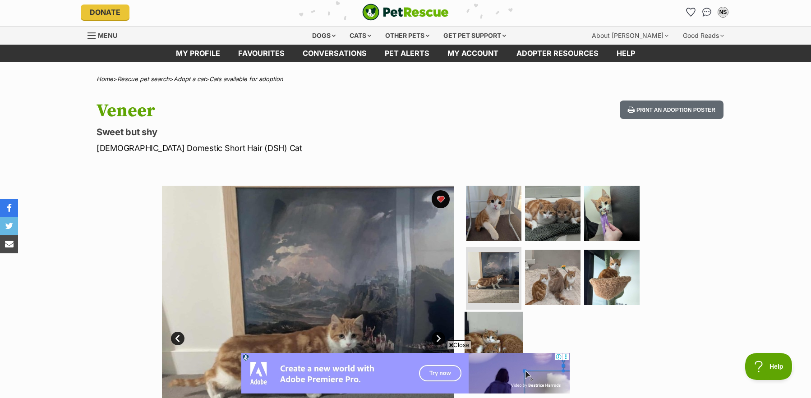
scroll to position [75, 0]
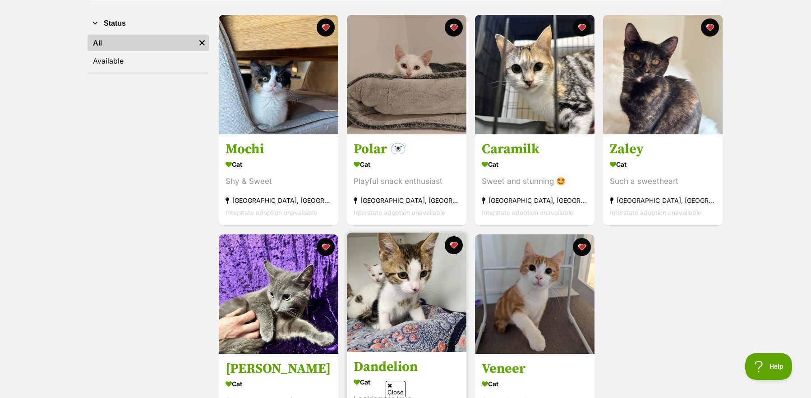
click at [412, 290] on img at bounding box center [407, 293] width 120 height 120
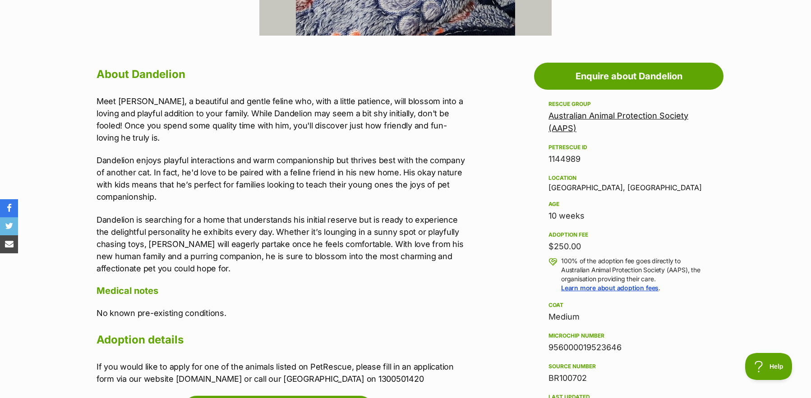
scroll to position [9, 0]
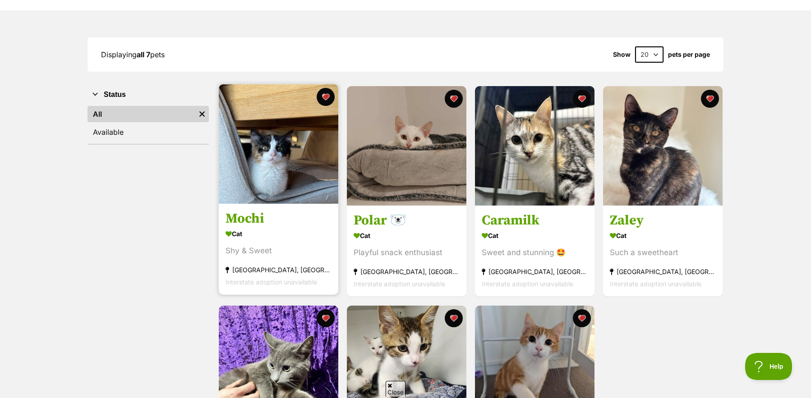
click at [284, 159] on img at bounding box center [279, 144] width 120 height 120
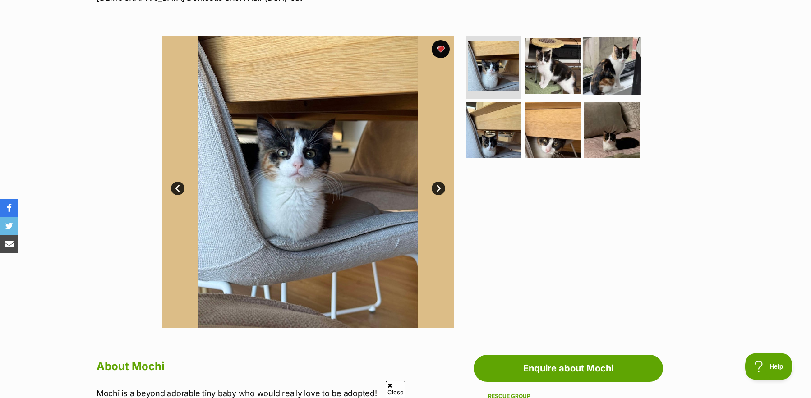
click at [617, 73] on img at bounding box center [612, 66] width 58 height 58
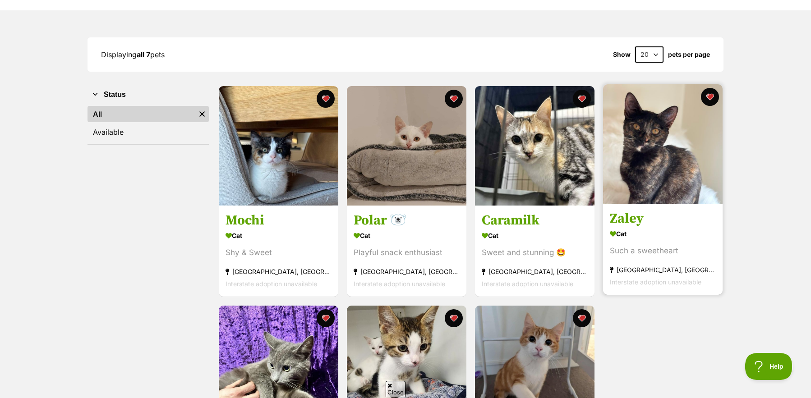
click at [663, 162] on img at bounding box center [663, 144] width 120 height 120
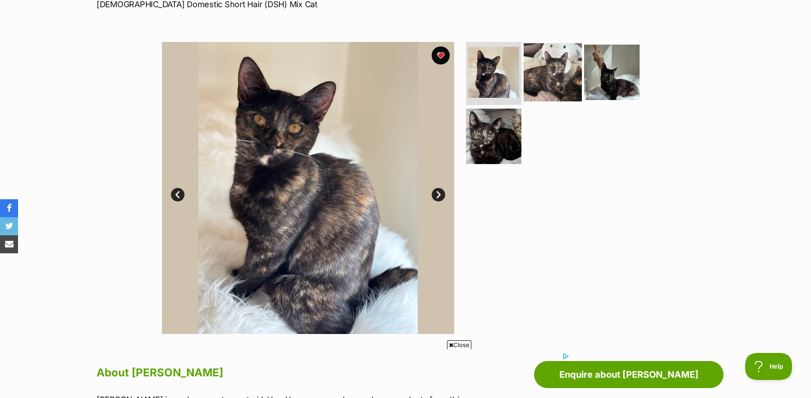
click at [549, 71] on img at bounding box center [553, 72] width 58 height 58
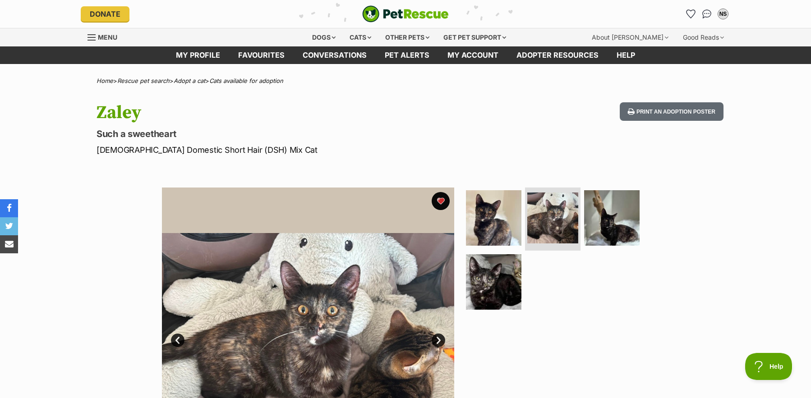
scroll to position [79, 0]
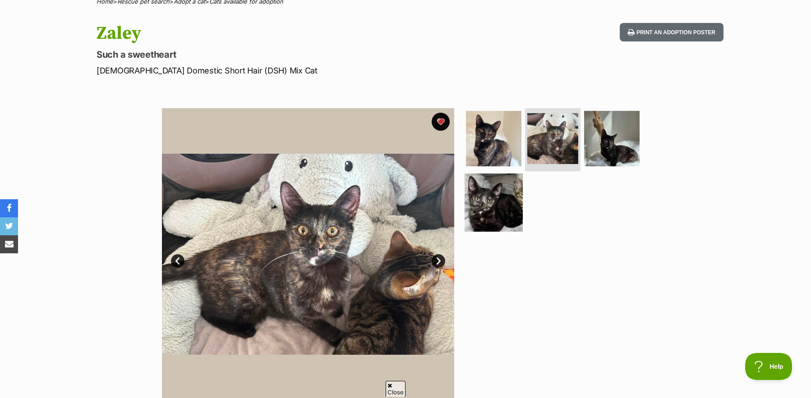
click at [507, 198] on img at bounding box center [494, 202] width 58 height 58
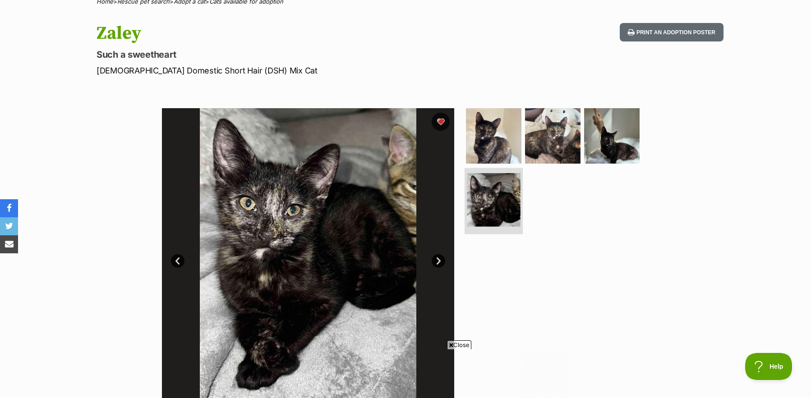
scroll to position [0, 0]
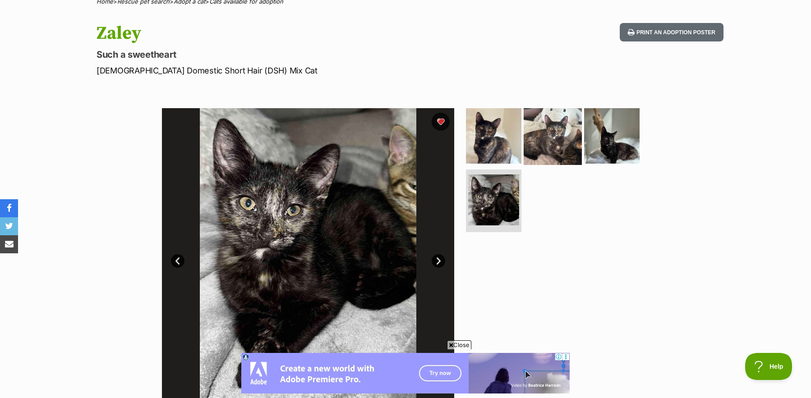
click at [557, 141] on img at bounding box center [553, 136] width 58 height 58
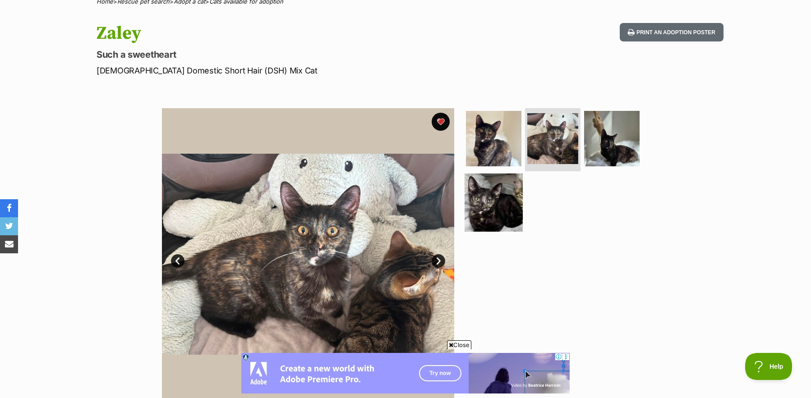
click at [504, 184] on img at bounding box center [494, 202] width 58 height 58
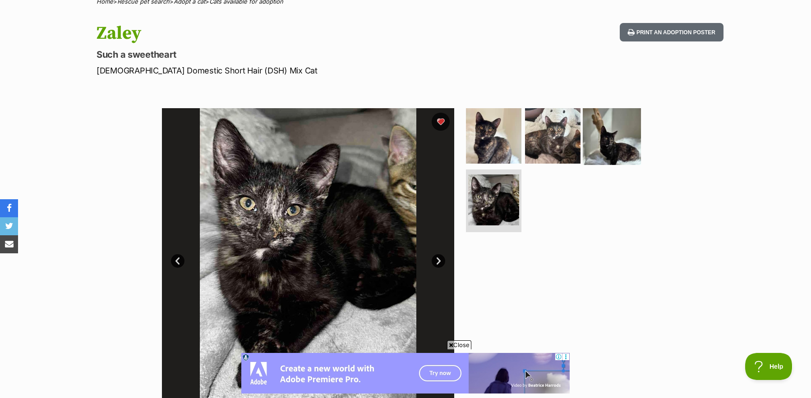
click at [610, 141] on img at bounding box center [612, 136] width 58 height 58
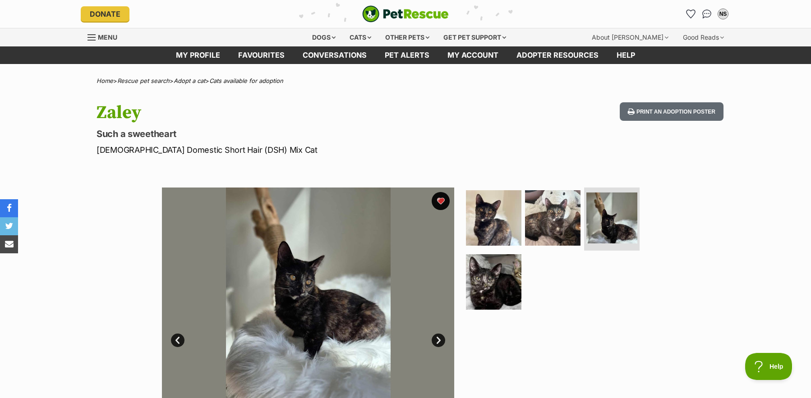
scroll to position [83, 0]
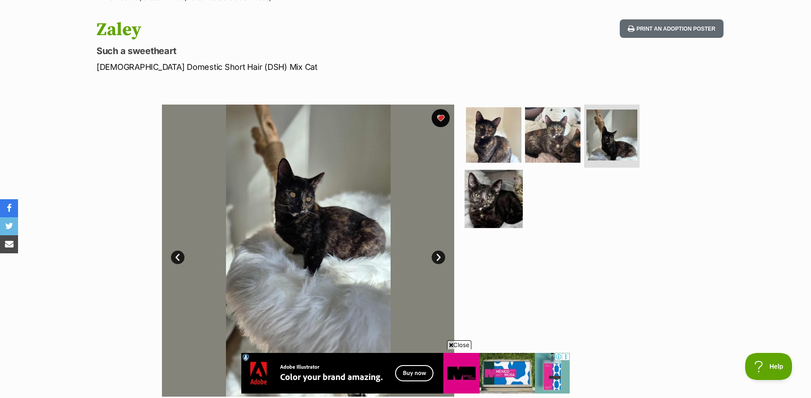
click at [504, 205] on img at bounding box center [494, 199] width 58 height 58
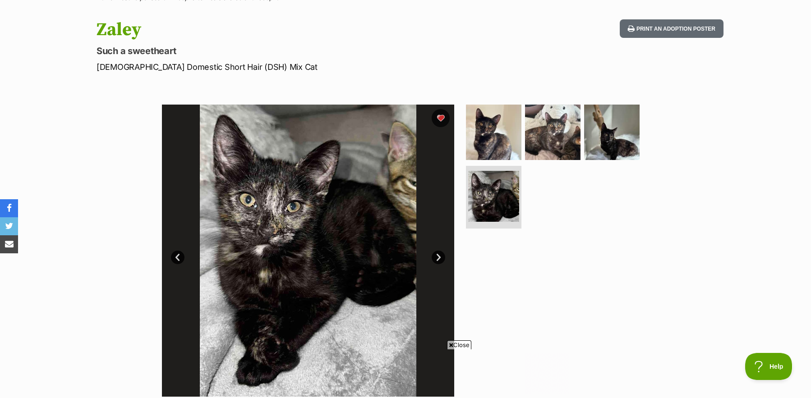
scroll to position [0, 0]
click at [440, 256] on link "Next" at bounding box center [439, 258] width 14 height 14
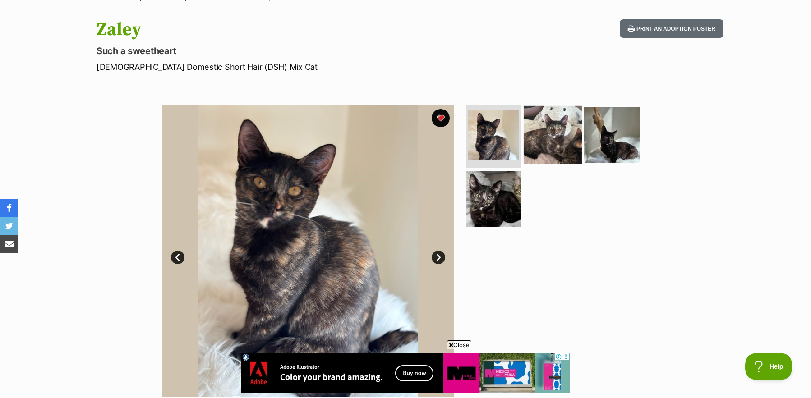
click at [557, 142] on img at bounding box center [553, 135] width 58 height 58
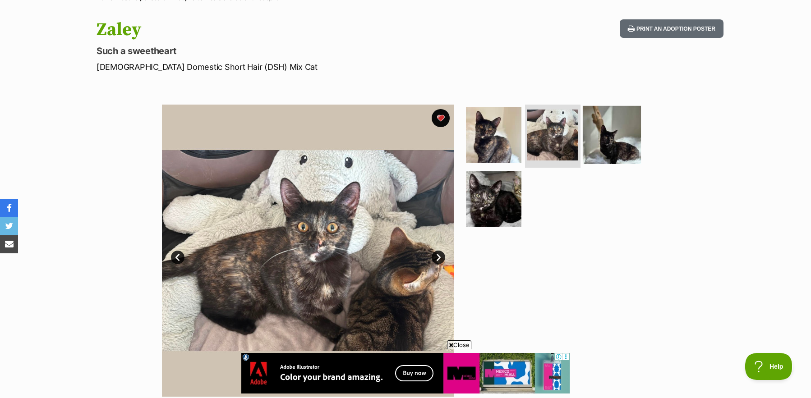
click at [612, 141] on img at bounding box center [612, 135] width 58 height 58
